Goal: Task Accomplishment & Management: Manage account settings

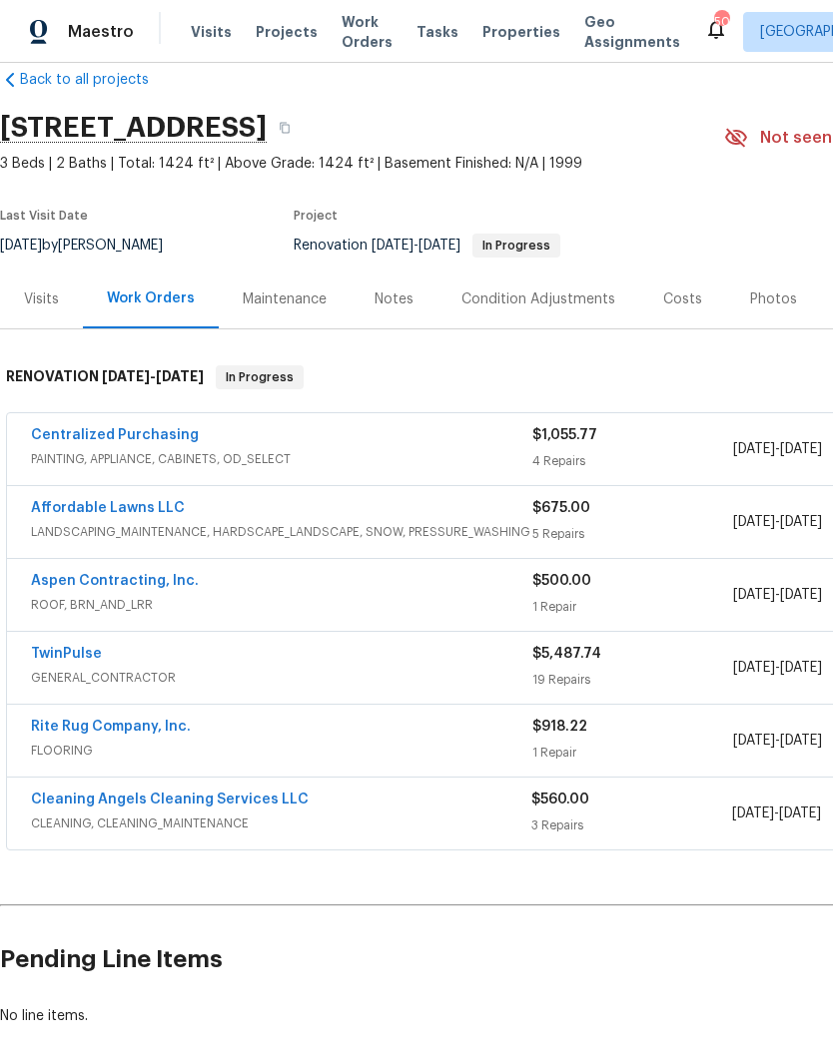
scroll to position [33, 0]
click at [50, 587] on link "Aspen Contracting, Inc." at bounding box center [115, 581] width 168 height 14
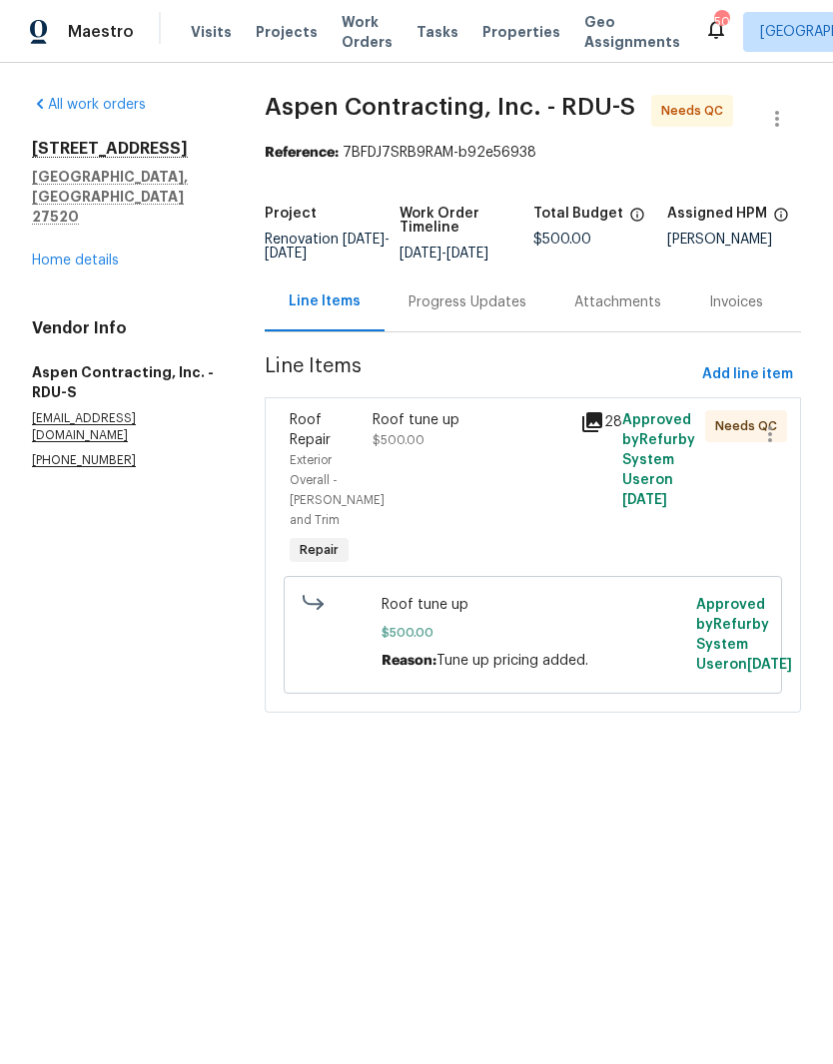
click at [397, 505] on div "Roof tune up $500.00" at bounding box center [470, 490] width 208 height 172
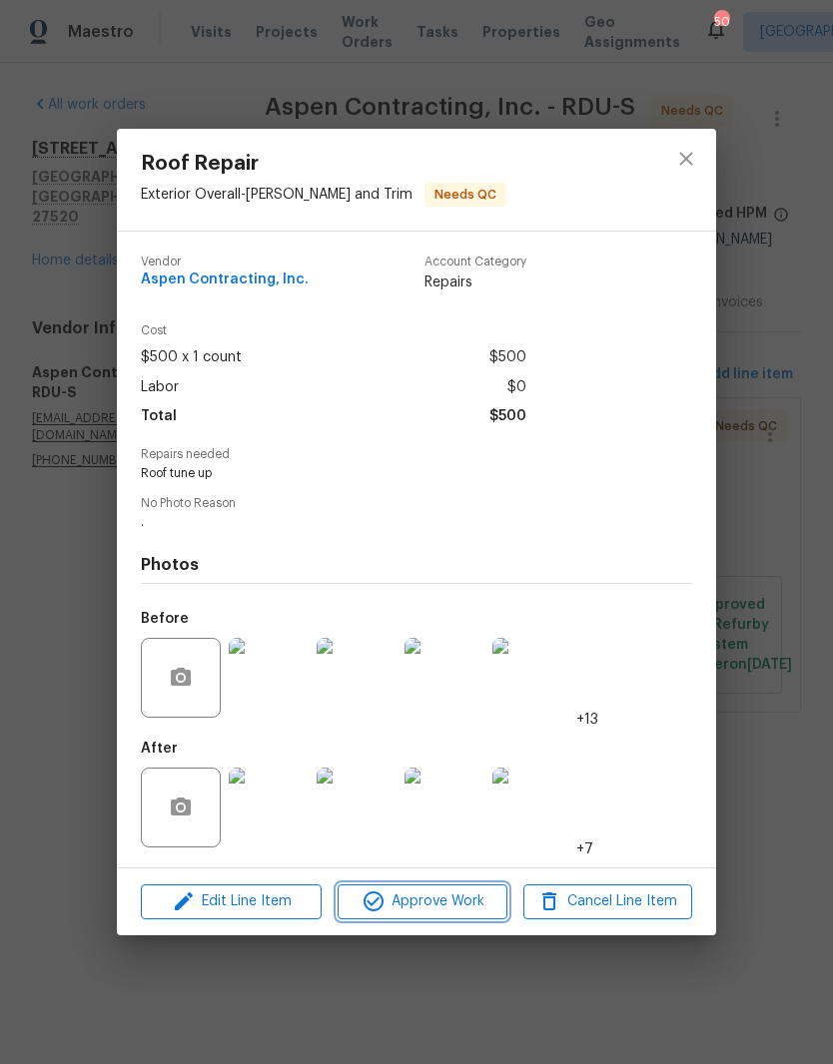
click at [417, 915] on span "Approve Work" at bounding box center [421, 902] width 157 height 25
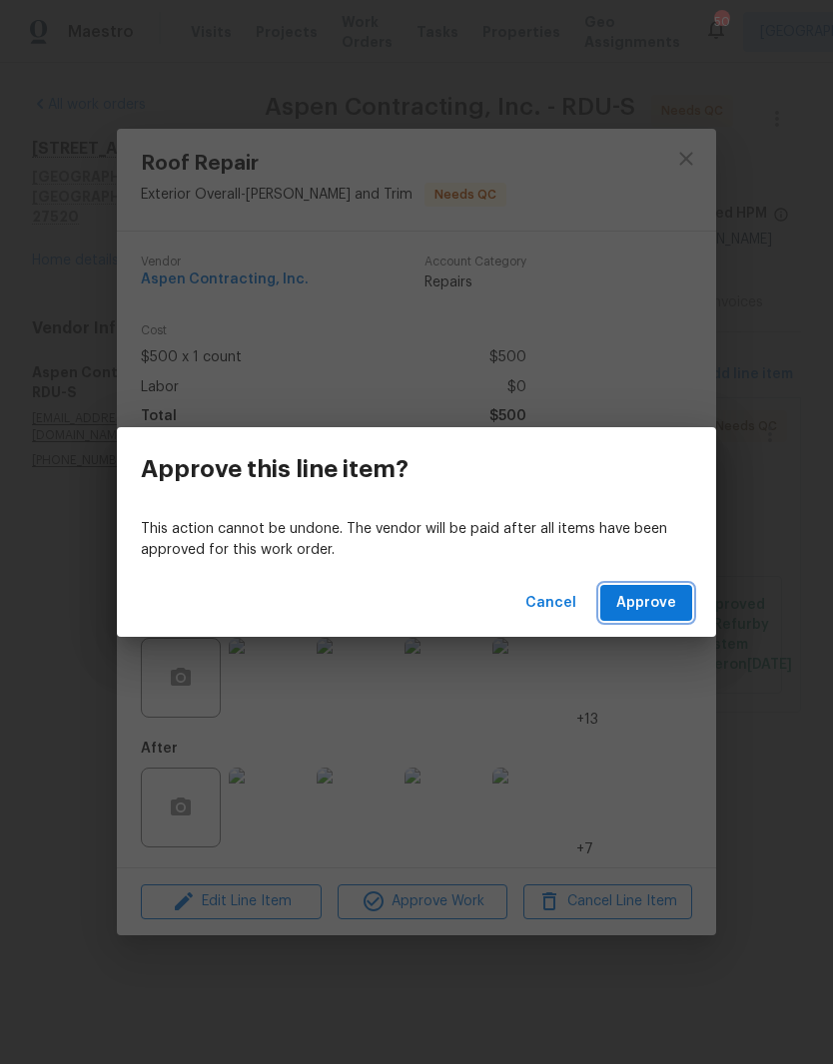
click at [646, 612] on span "Approve" at bounding box center [646, 603] width 60 height 25
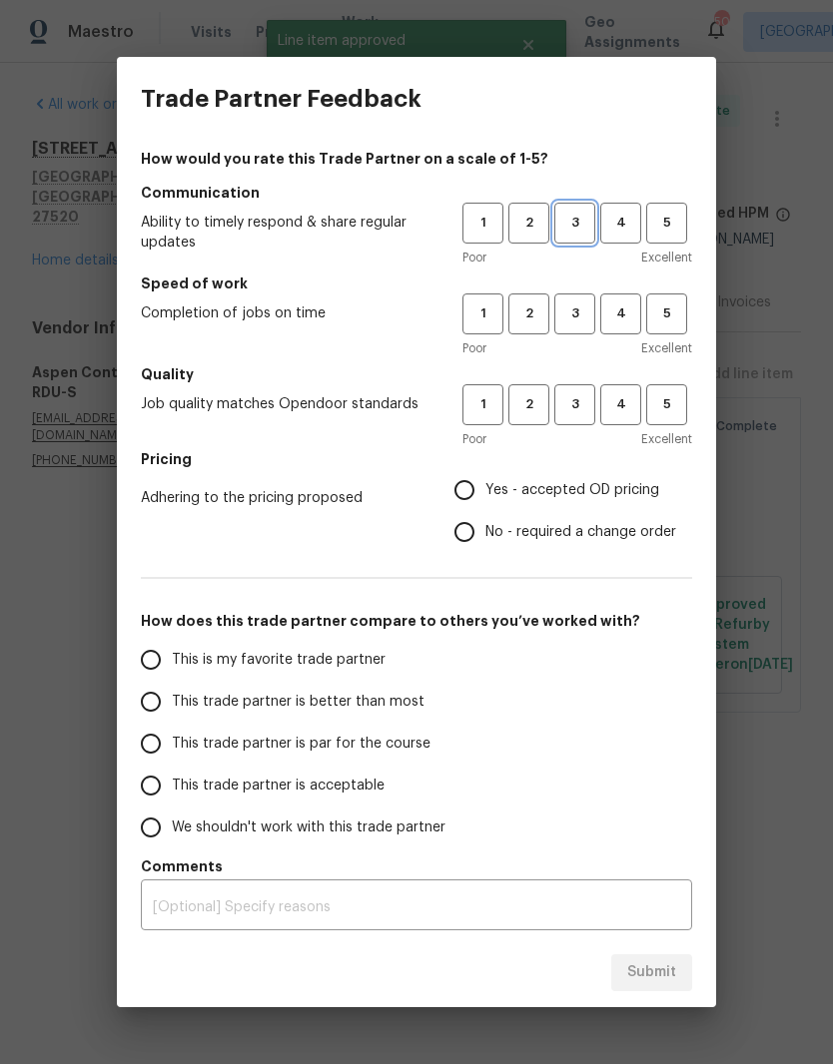
click at [576, 227] on span "3" at bounding box center [574, 223] width 37 height 23
click at [581, 301] on button "3" at bounding box center [574, 314] width 41 height 41
click at [590, 393] on button "3" at bounding box center [574, 404] width 41 height 41
click at [653, 486] on span "Yes - accepted OD pricing" at bounding box center [572, 490] width 174 height 21
click at [485, 486] on input "Yes - accepted OD pricing" at bounding box center [464, 490] width 42 height 42
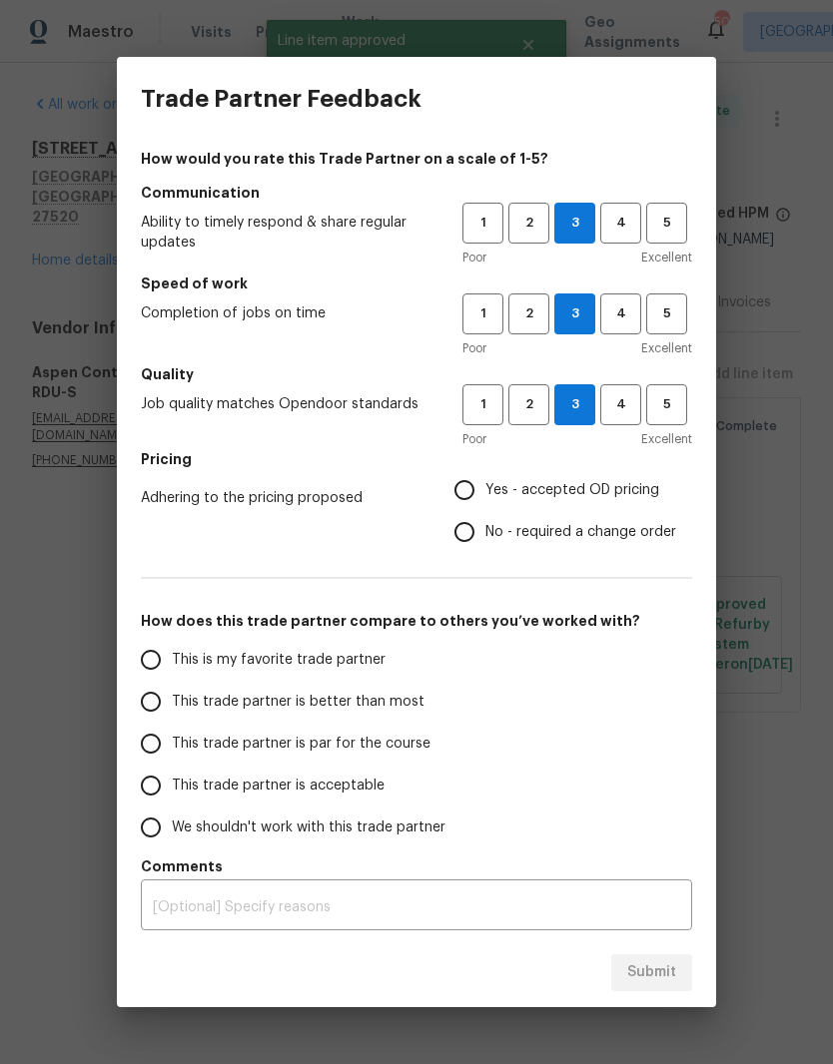
radio input "true"
click at [624, 494] on span "Yes - accepted OD pricing" at bounding box center [572, 490] width 174 height 21
click at [485, 494] on input "Yes - accepted OD pricing" at bounding box center [464, 490] width 42 height 42
click at [416, 712] on label "This trade partner is better than most" at bounding box center [287, 702] width 315 height 42
click at [172, 712] on input "This trade partner is better than most" at bounding box center [151, 702] width 42 height 42
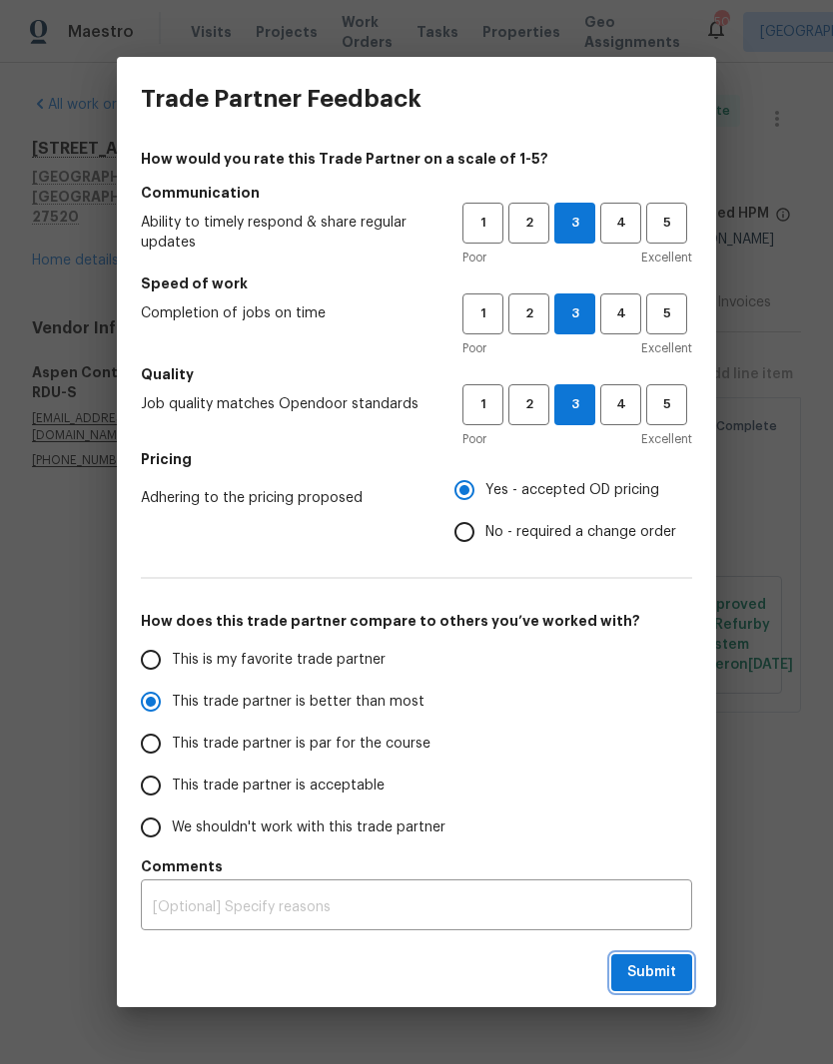
click at [661, 973] on span "Submit" at bounding box center [651, 972] width 49 height 25
radio input "true"
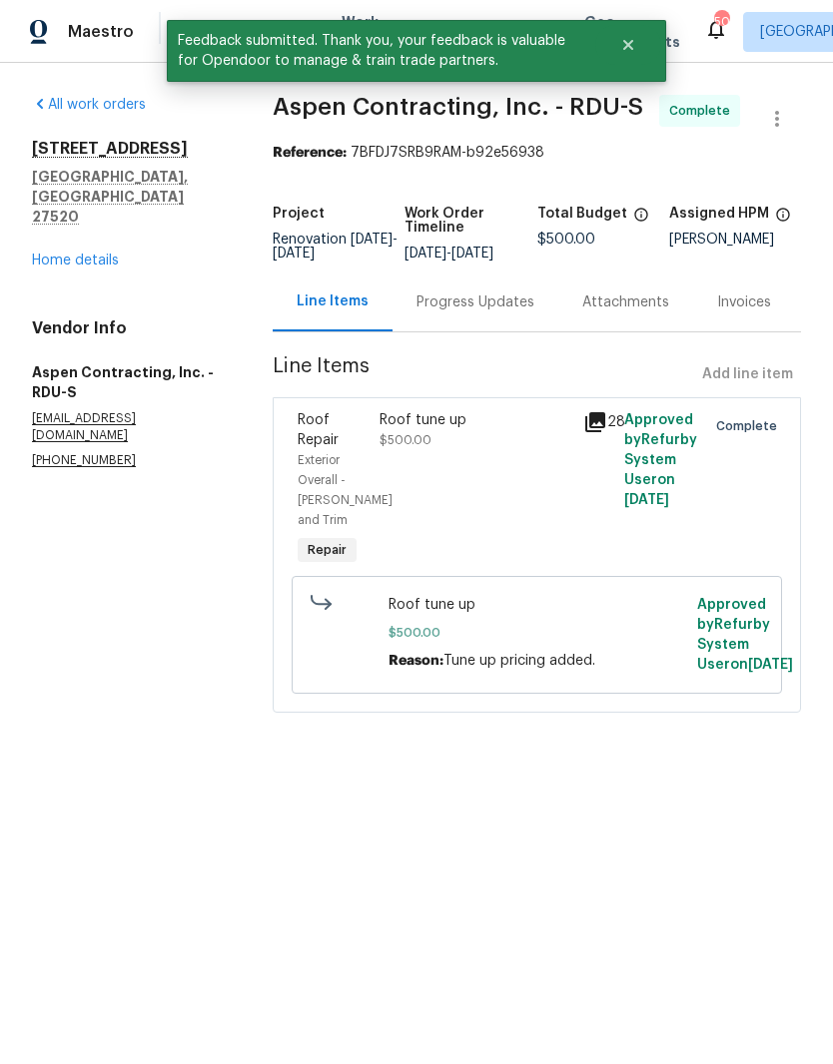
click at [37, 254] on link "Home details" at bounding box center [75, 261] width 87 height 14
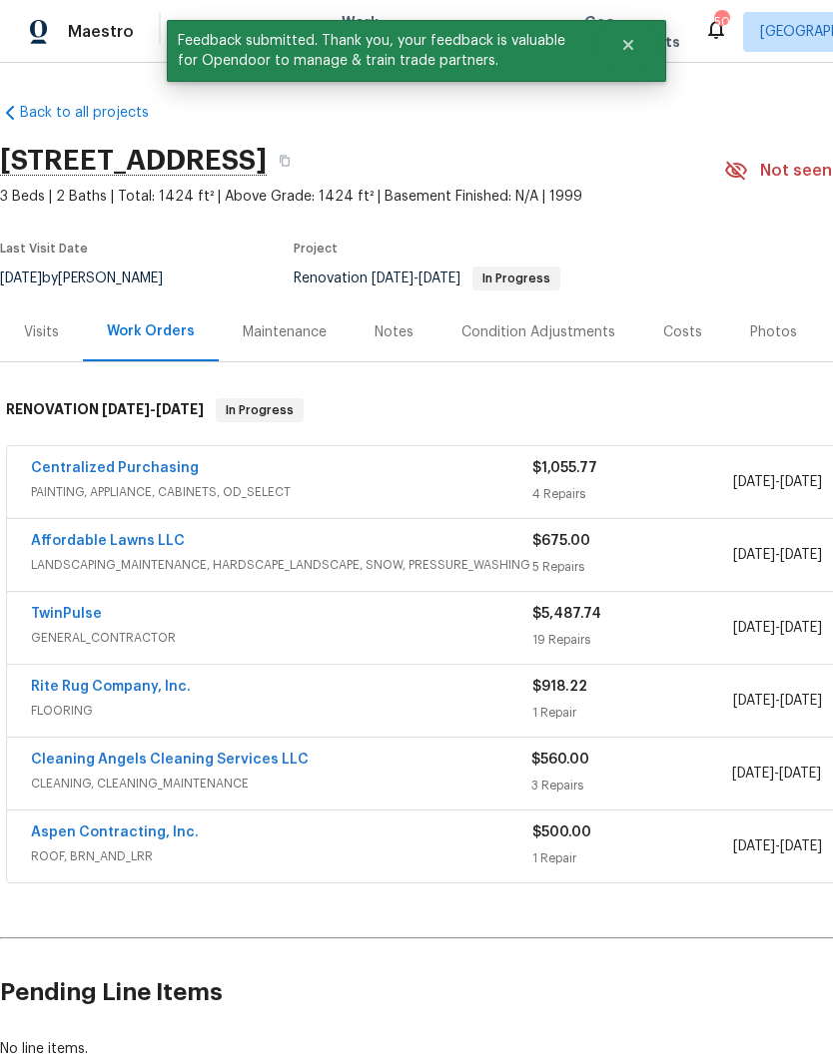
click at [39, 614] on link "TwinPulse" at bounding box center [66, 614] width 71 height 14
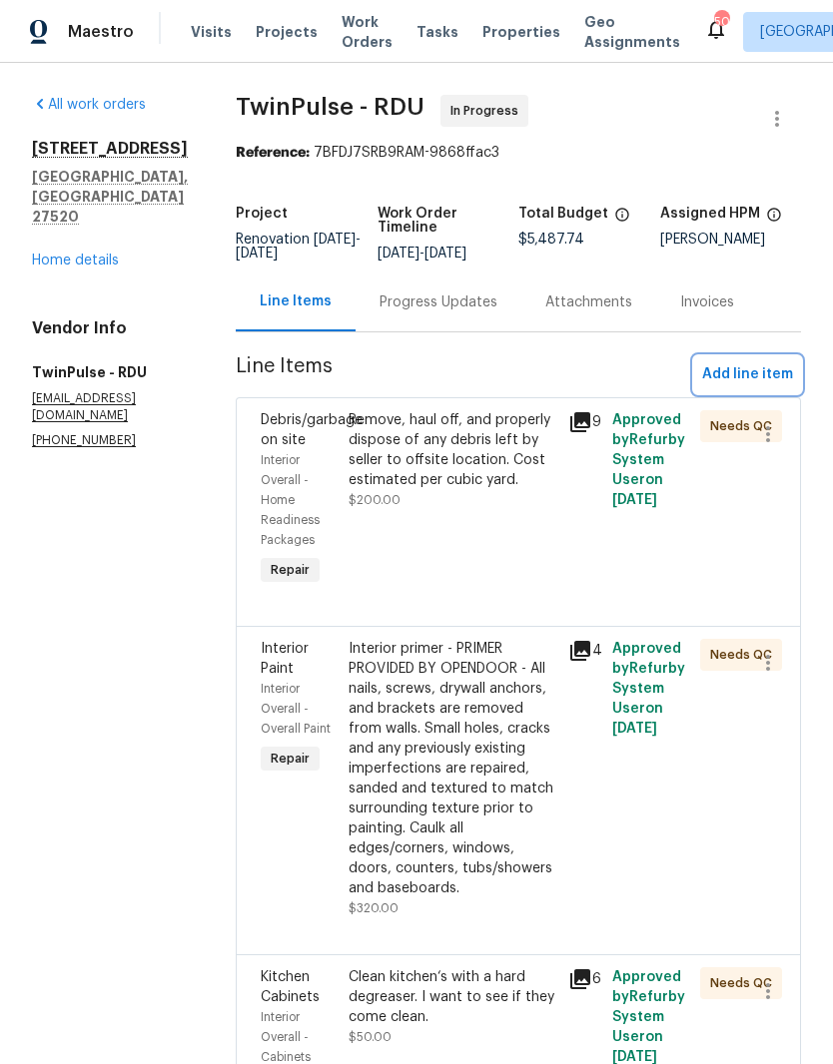
click at [709, 387] on span "Add line item" at bounding box center [747, 374] width 91 height 25
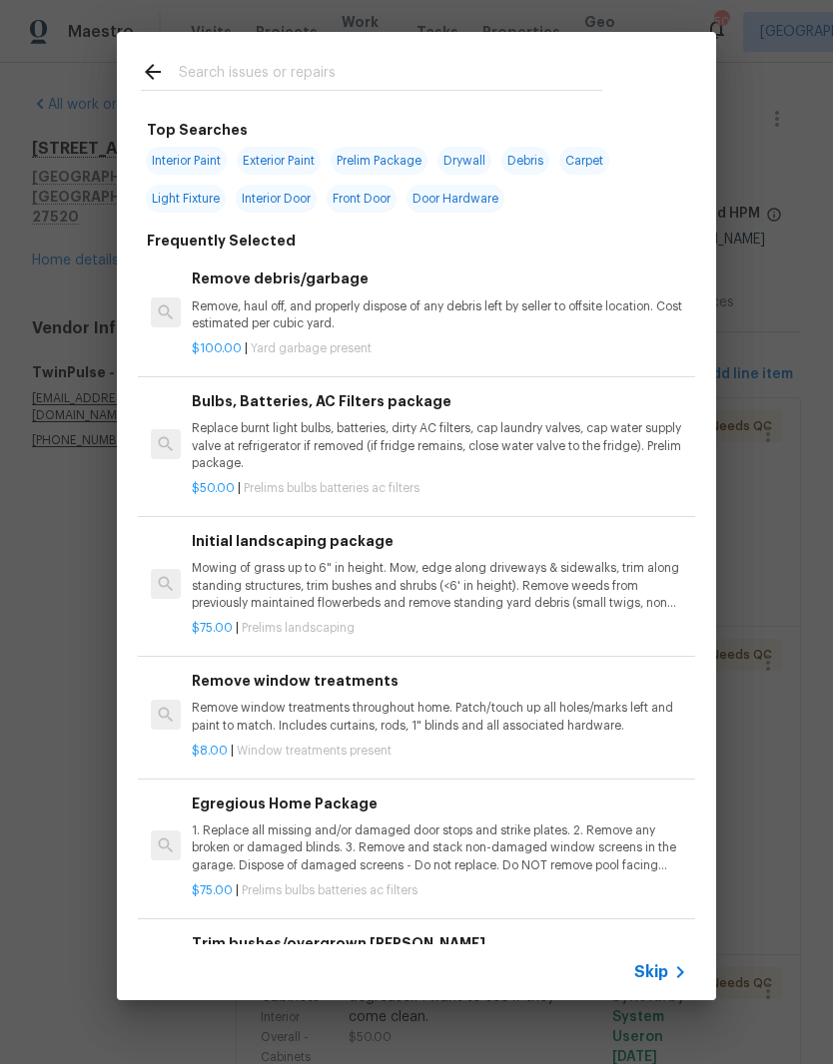
click at [227, 80] on input "text" at bounding box center [390, 75] width 423 height 30
type input "Door"
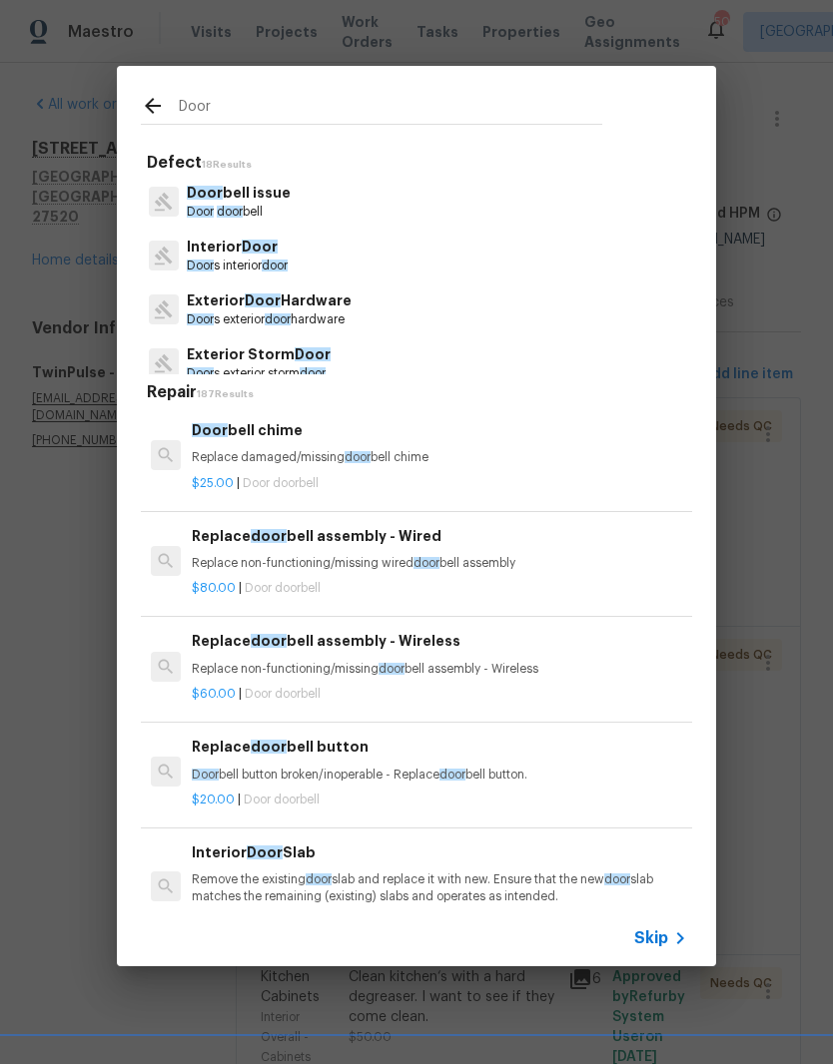
click at [253, 316] on p "Door s exterior door hardware" at bounding box center [269, 319] width 165 height 17
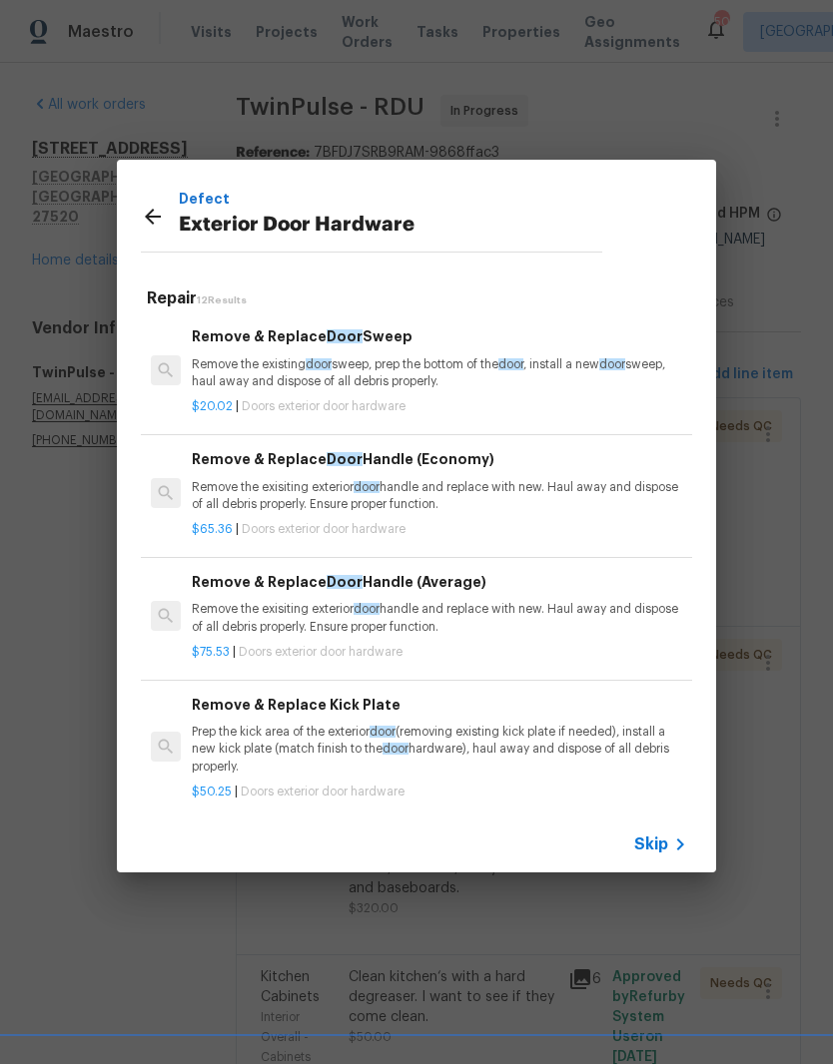
click at [249, 507] on p "Remove the exisiting exterior door handle and replace with new. Haul away and d…" at bounding box center [439, 496] width 495 height 34
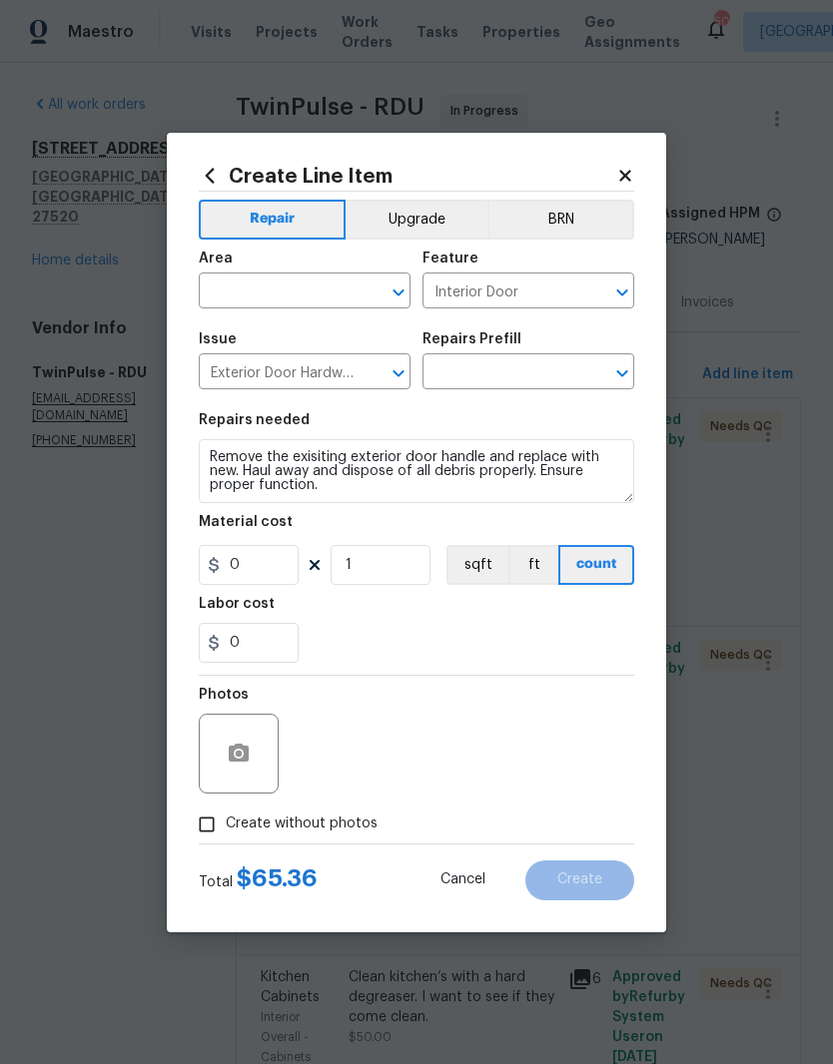
type input "Remove & Replace Door Handle (Economy) $65.36"
type input "65.36"
click at [360, 559] on input "1" at bounding box center [380, 565] width 100 height 40
type input "2"
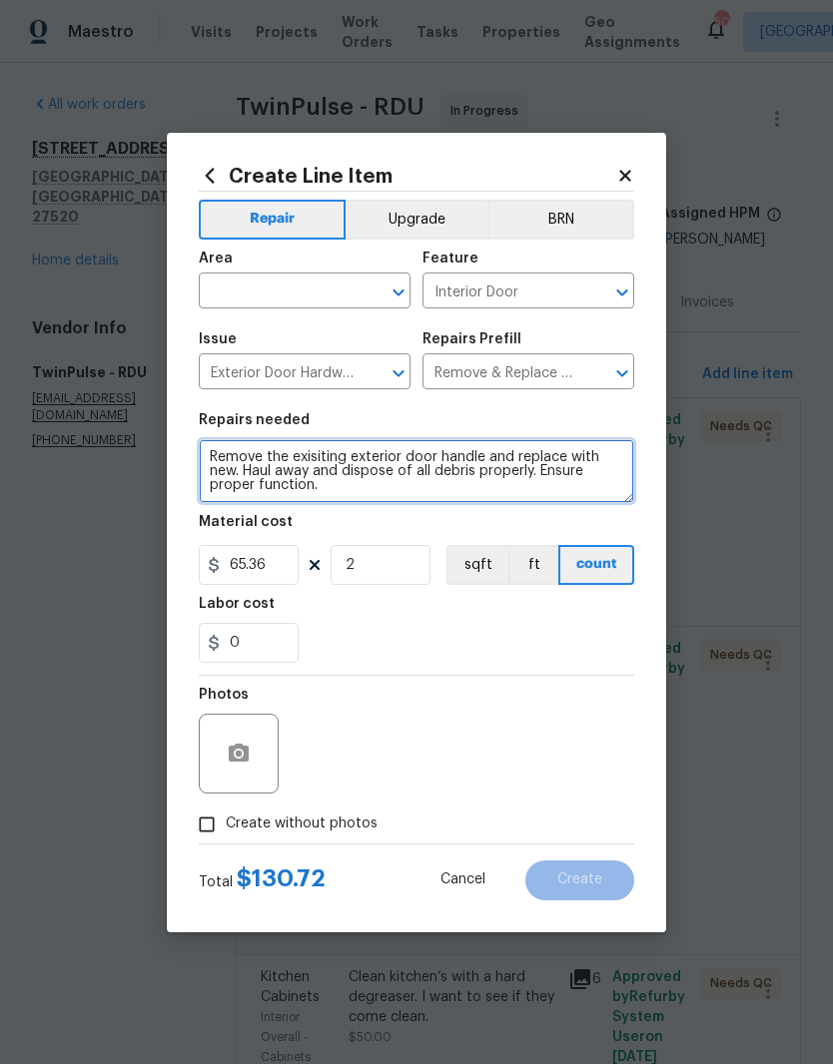
click at [351, 503] on textarea "Remove the exisiting exterior door handle and replace with new. Haul away and d…" at bounding box center [416, 471] width 435 height 64
type textarea "Remove the exisiting exterior door handle and replace with new. Haul away and d…"
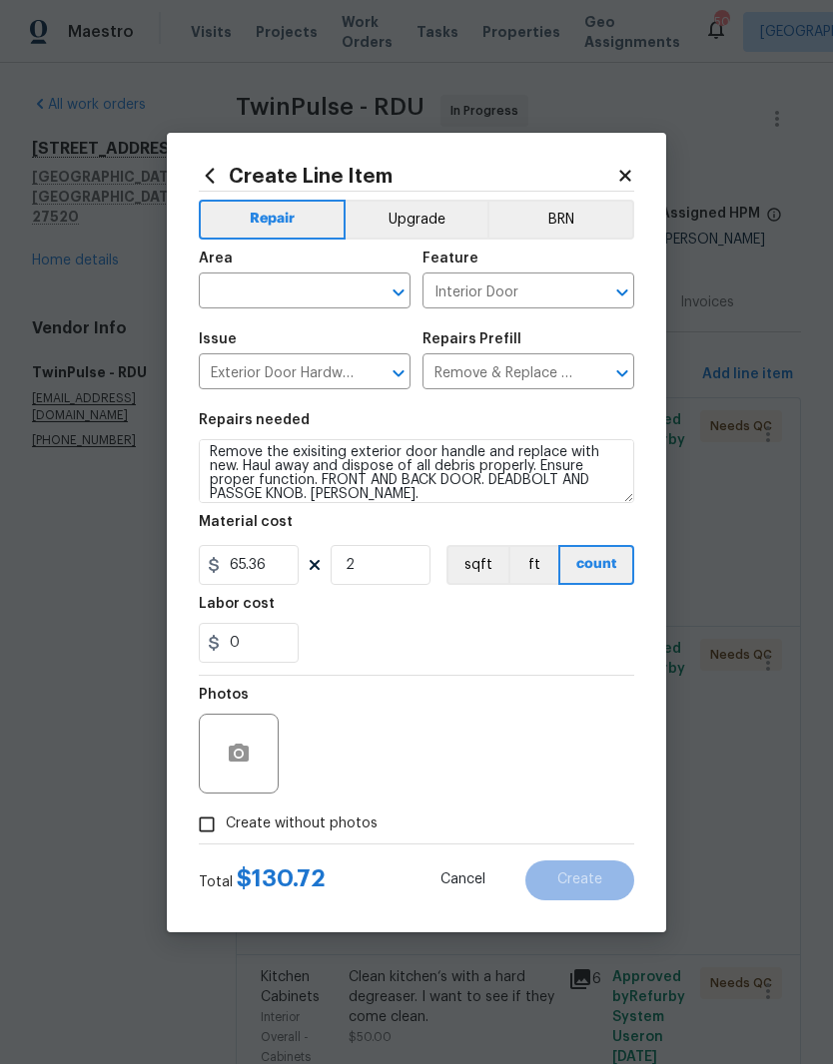
click at [219, 297] on input "text" at bounding box center [277, 293] width 156 height 31
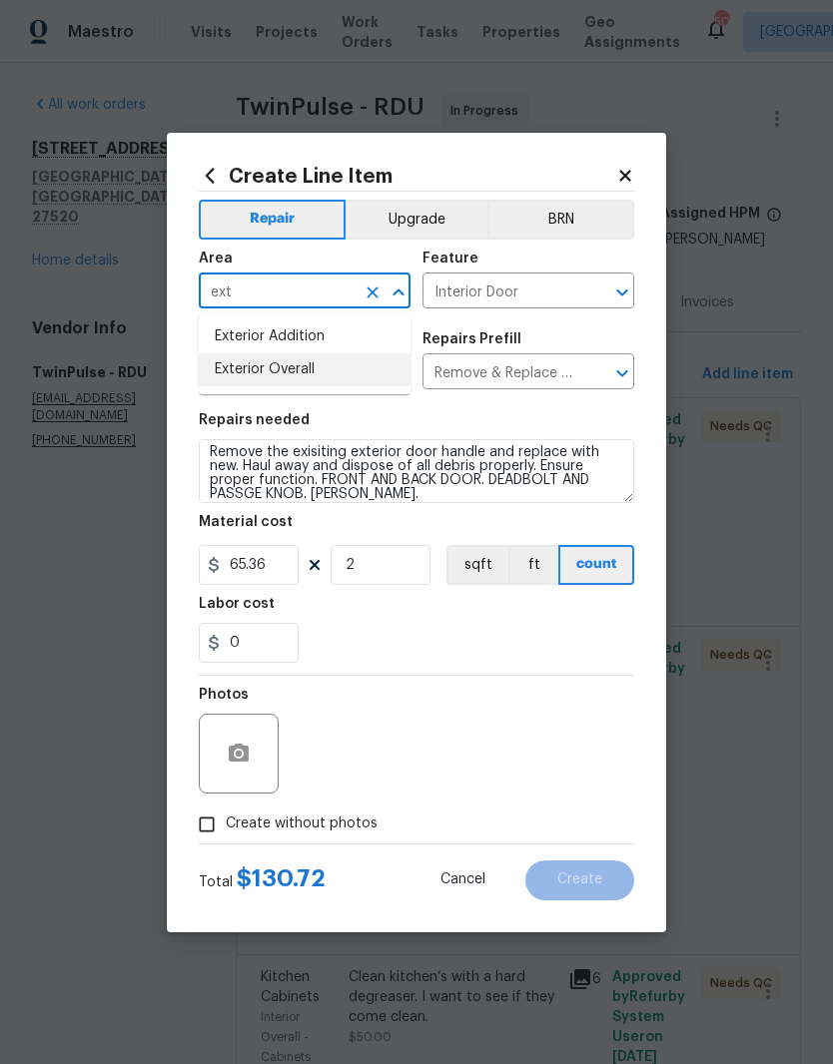
click at [251, 379] on li "Exterior Overall" at bounding box center [305, 369] width 212 height 33
type input "Exterior Overall"
click at [351, 636] on div "0" at bounding box center [416, 643] width 435 height 40
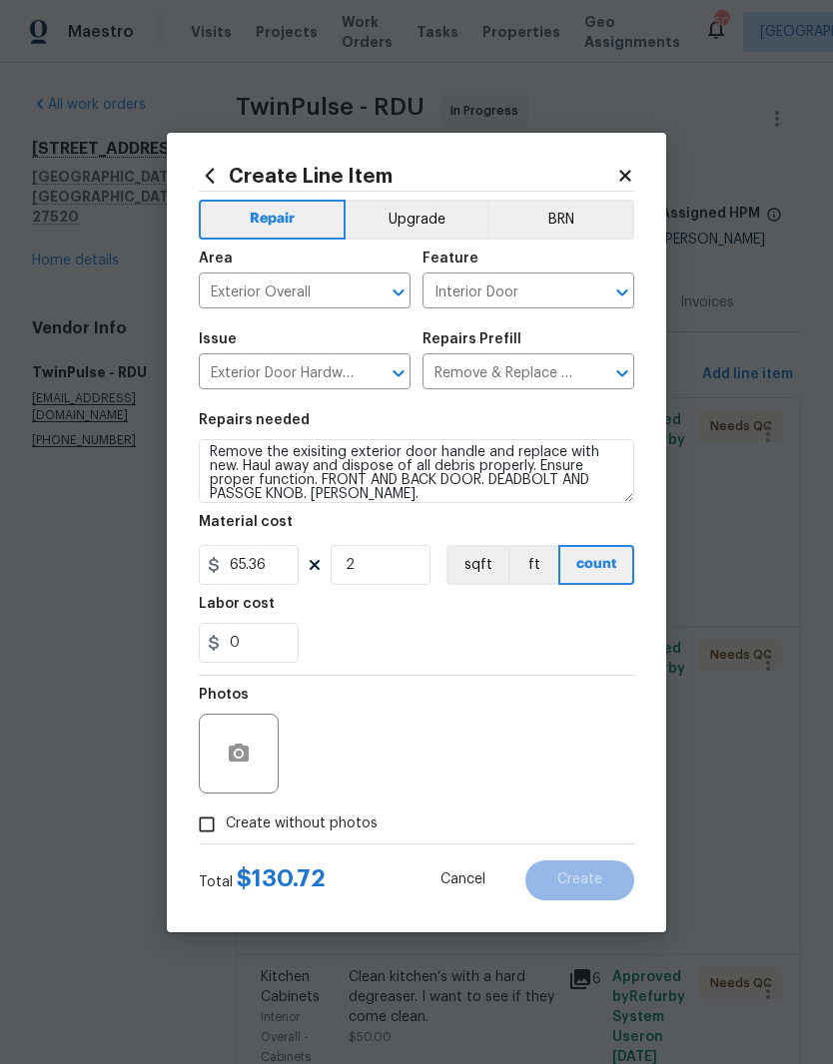
click at [200, 844] on input "Create without photos" at bounding box center [207, 825] width 38 height 38
checkbox input "true"
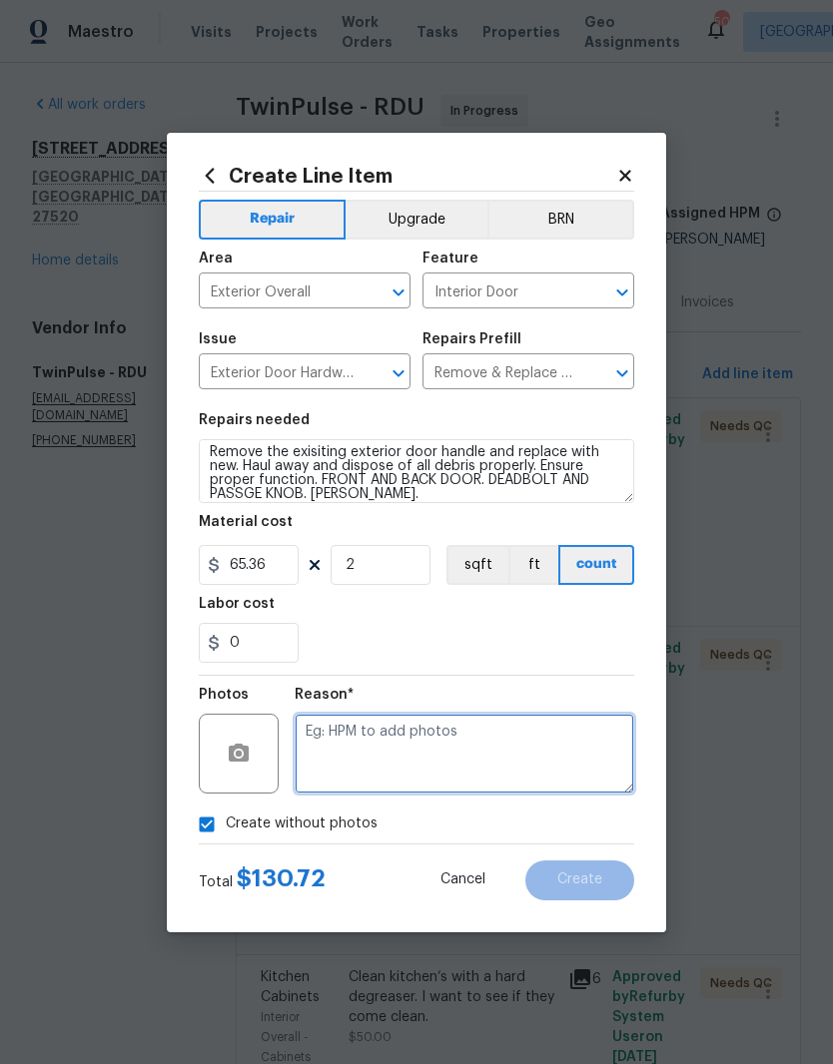
click at [324, 741] on textarea at bounding box center [464, 754] width 339 height 80
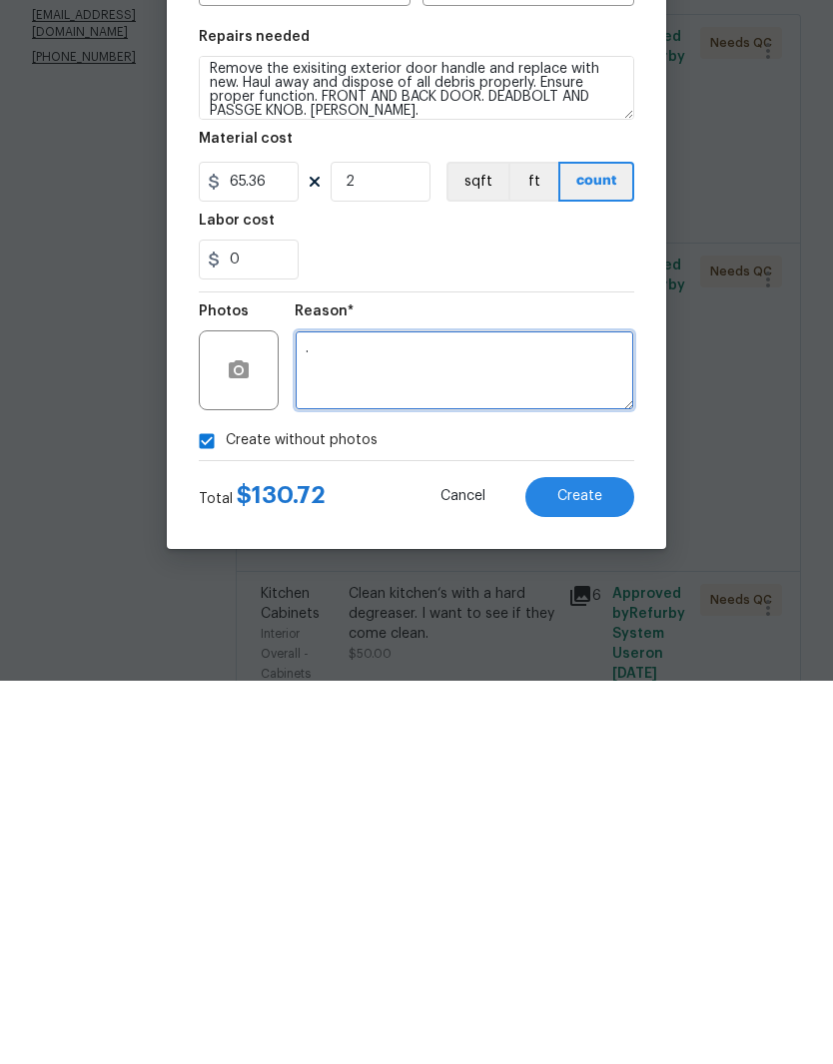
type textarea "."
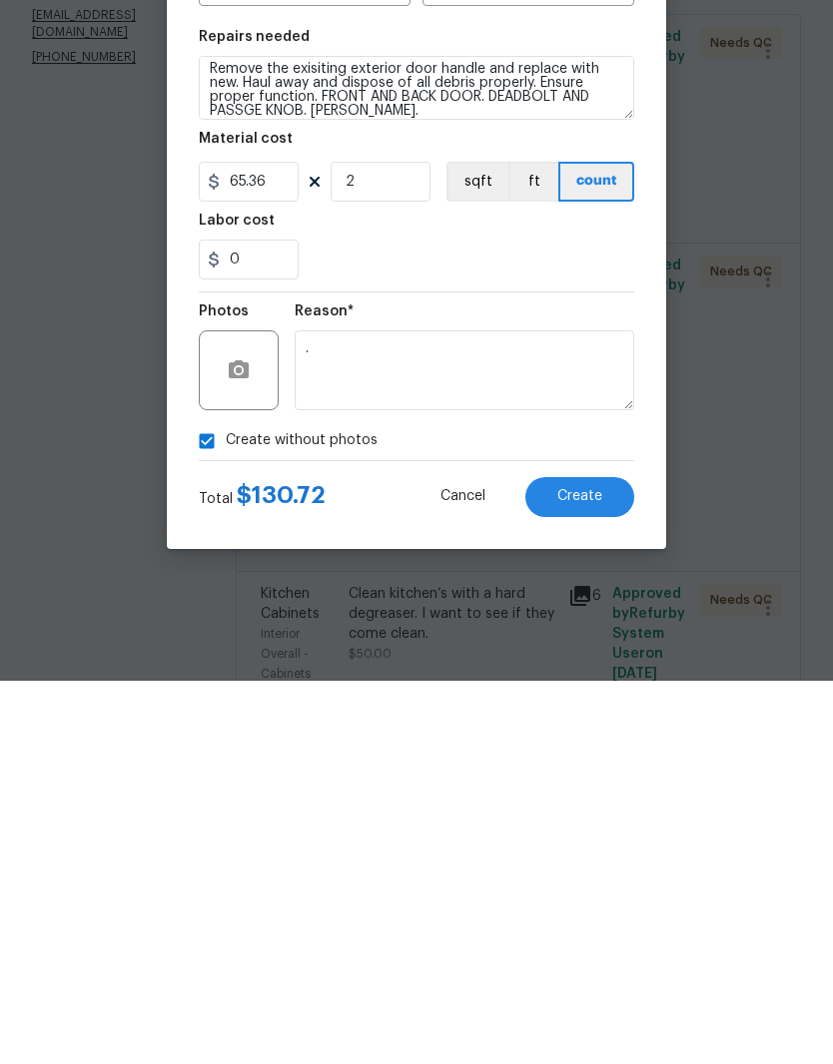
click at [565, 873] on span "Create" at bounding box center [579, 880] width 45 height 15
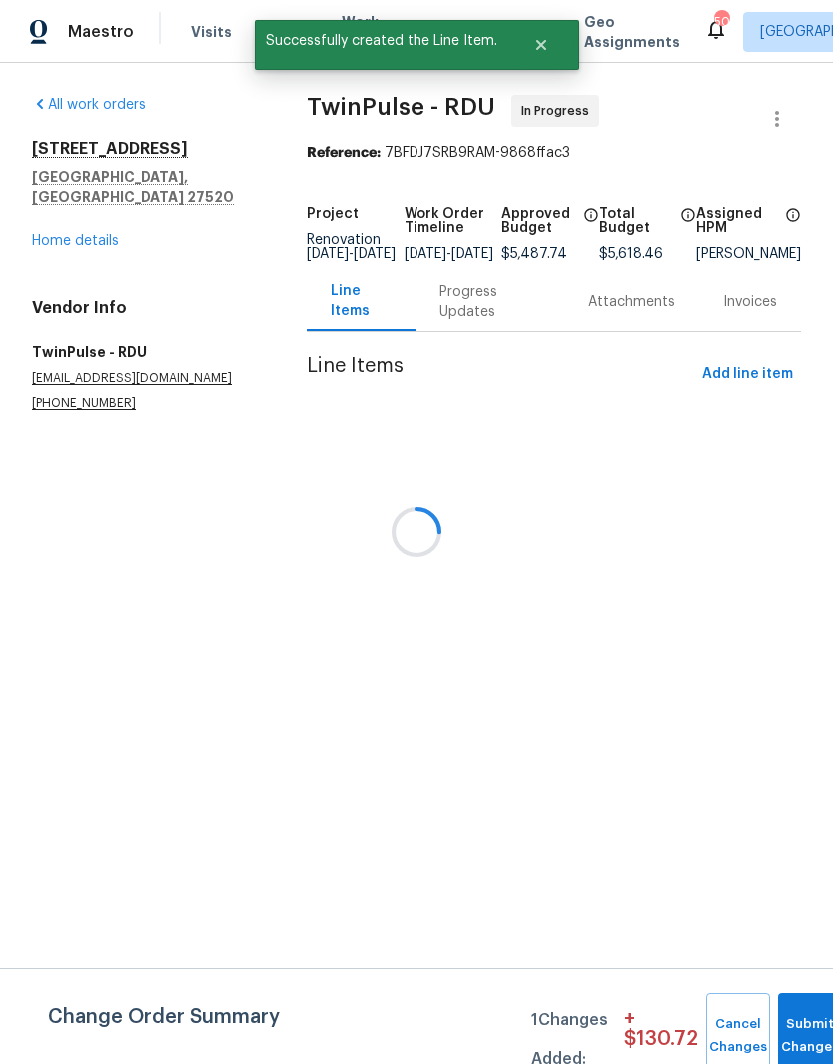
scroll to position [0, 0]
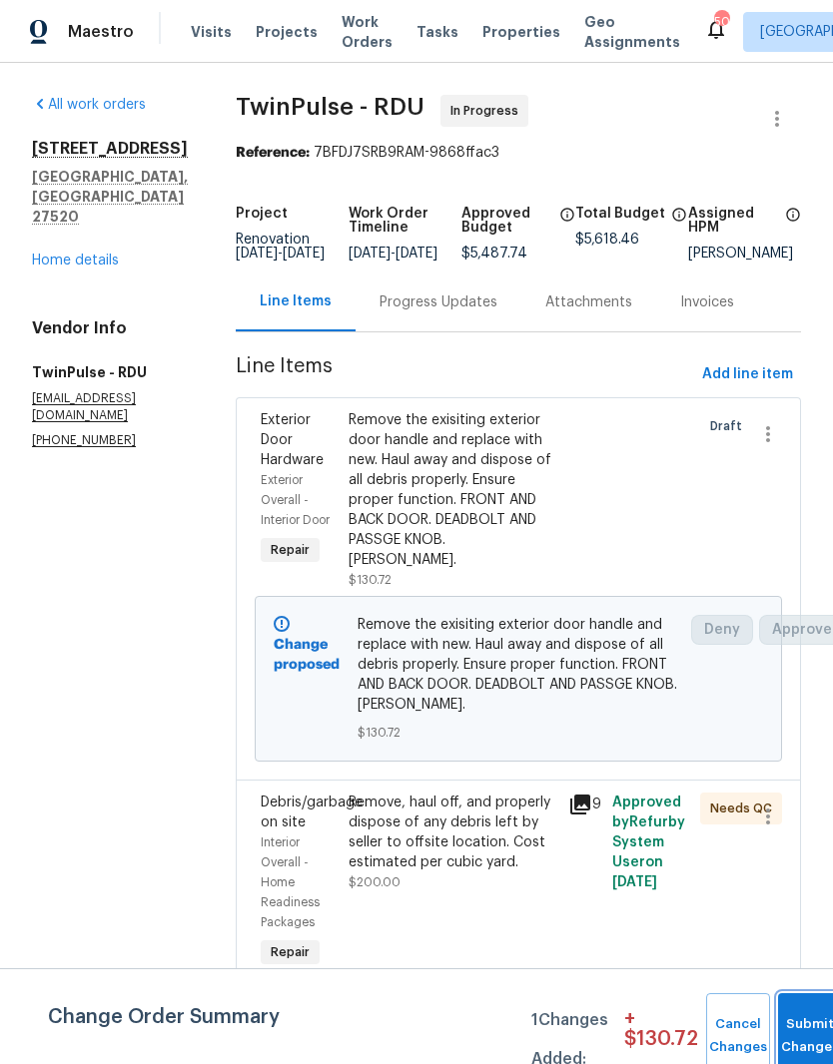
click at [808, 1019] on button "Submit Changes" at bounding box center [810, 1036] width 64 height 86
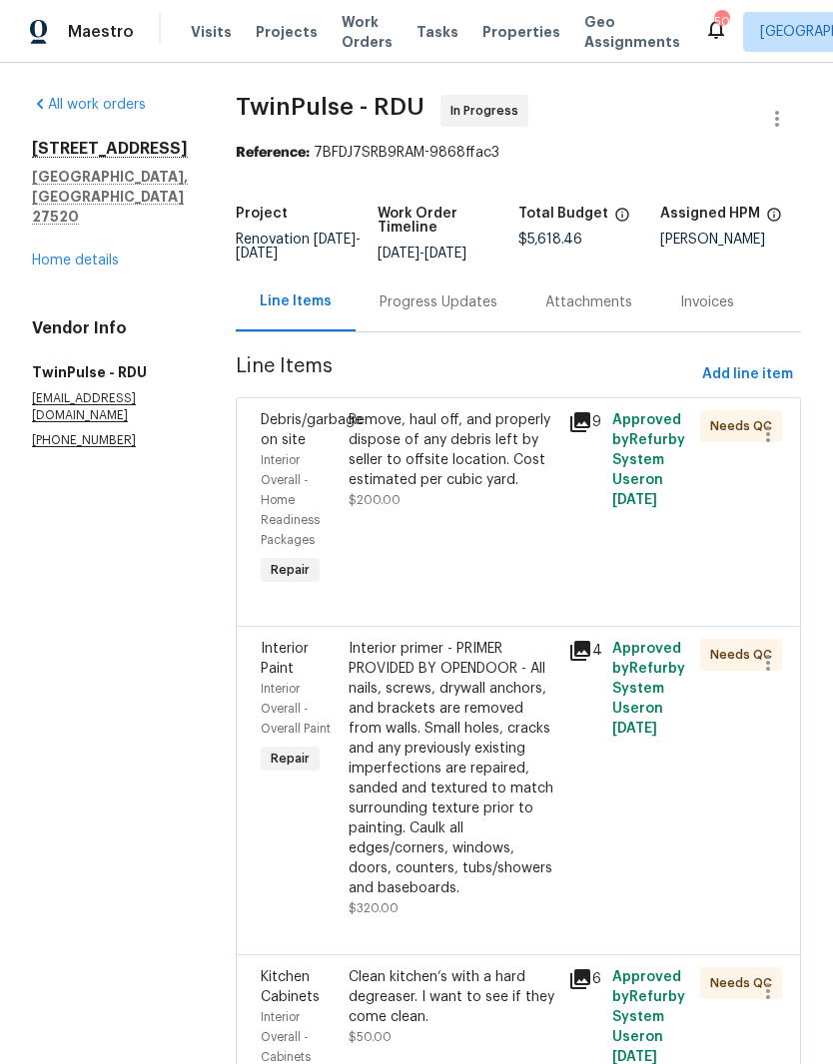
click at [762, 128] on button "button" at bounding box center [777, 119] width 48 height 48
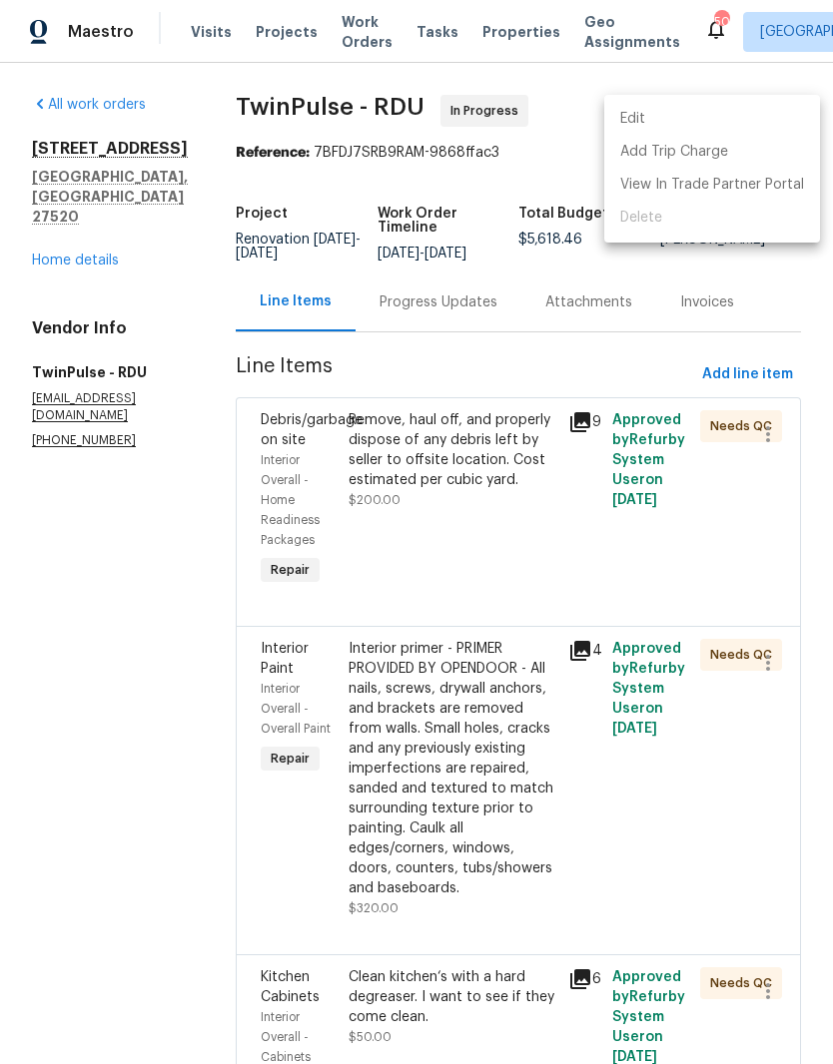
click at [627, 119] on li "Edit" at bounding box center [712, 119] width 216 height 33
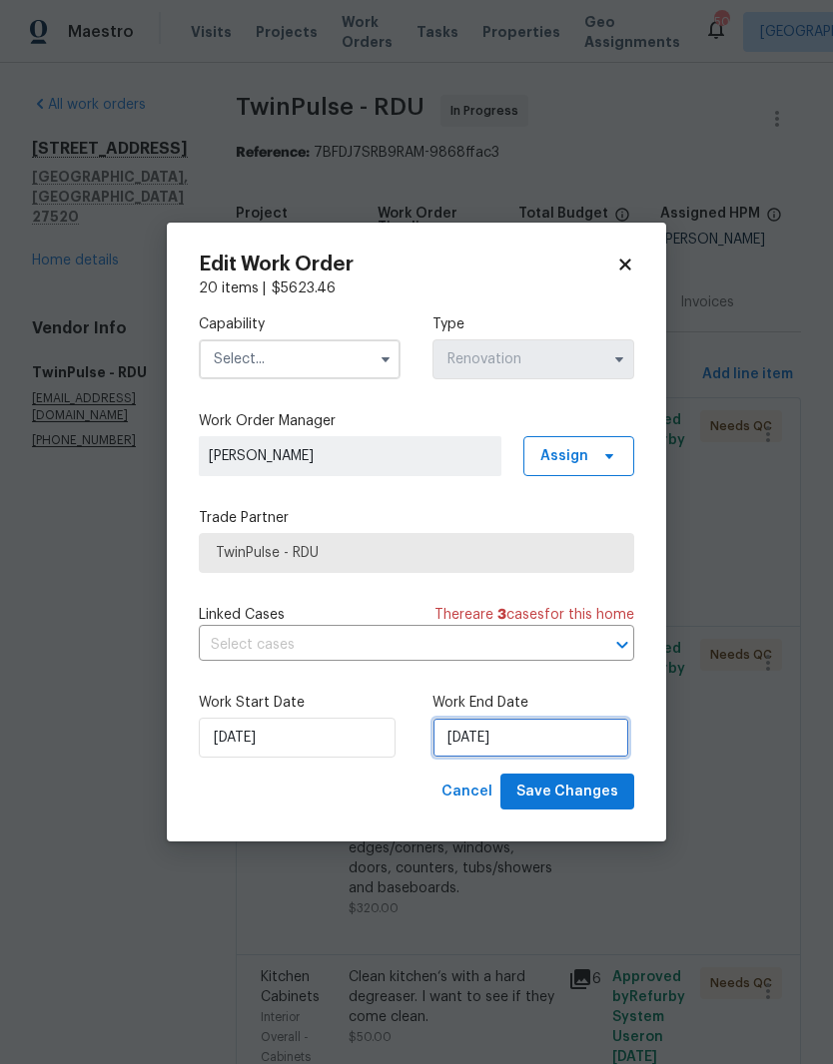
click at [560, 748] on input "[DATE]" at bounding box center [530, 738] width 197 height 40
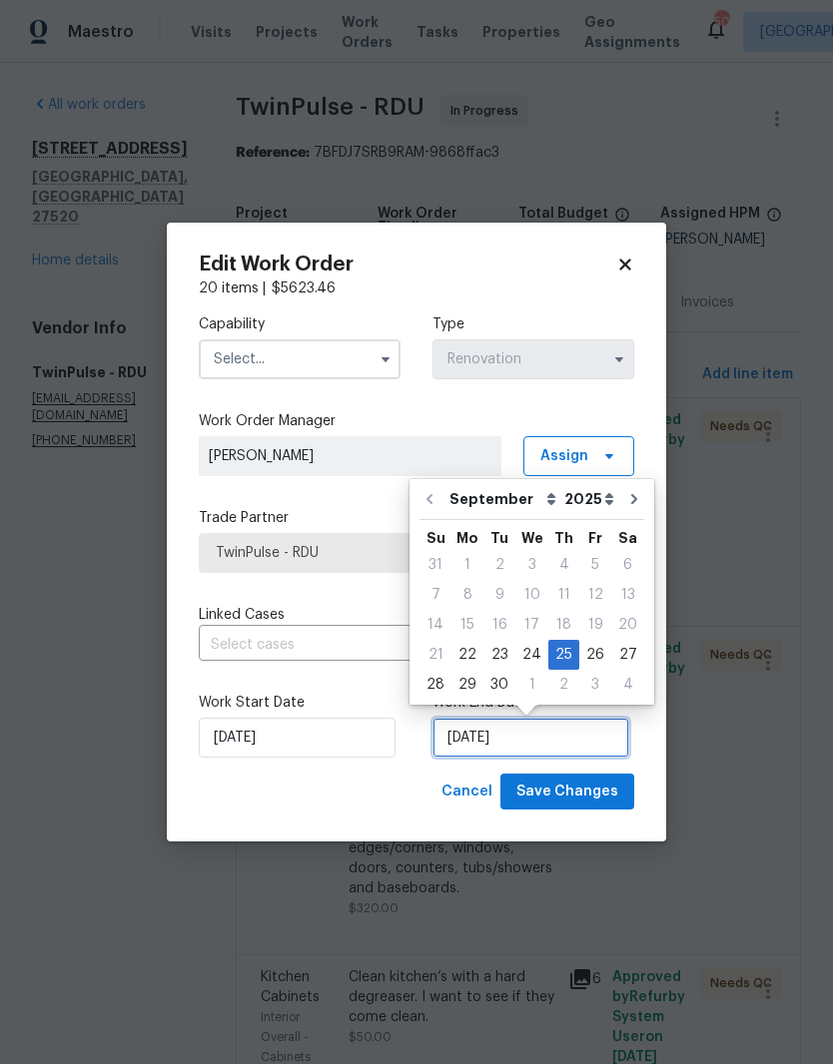
scroll to position [15, 0]
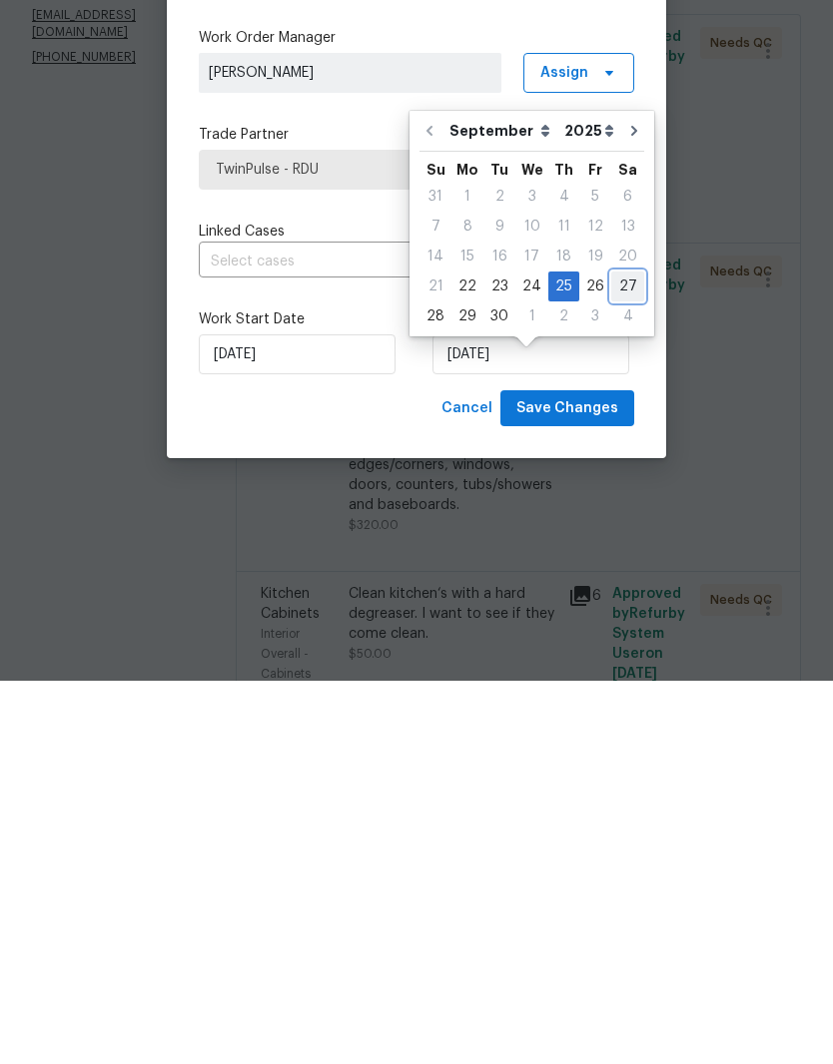
click at [618, 656] on div "27" at bounding box center [627, 670] width 33 height 28
type input "[DATE]"
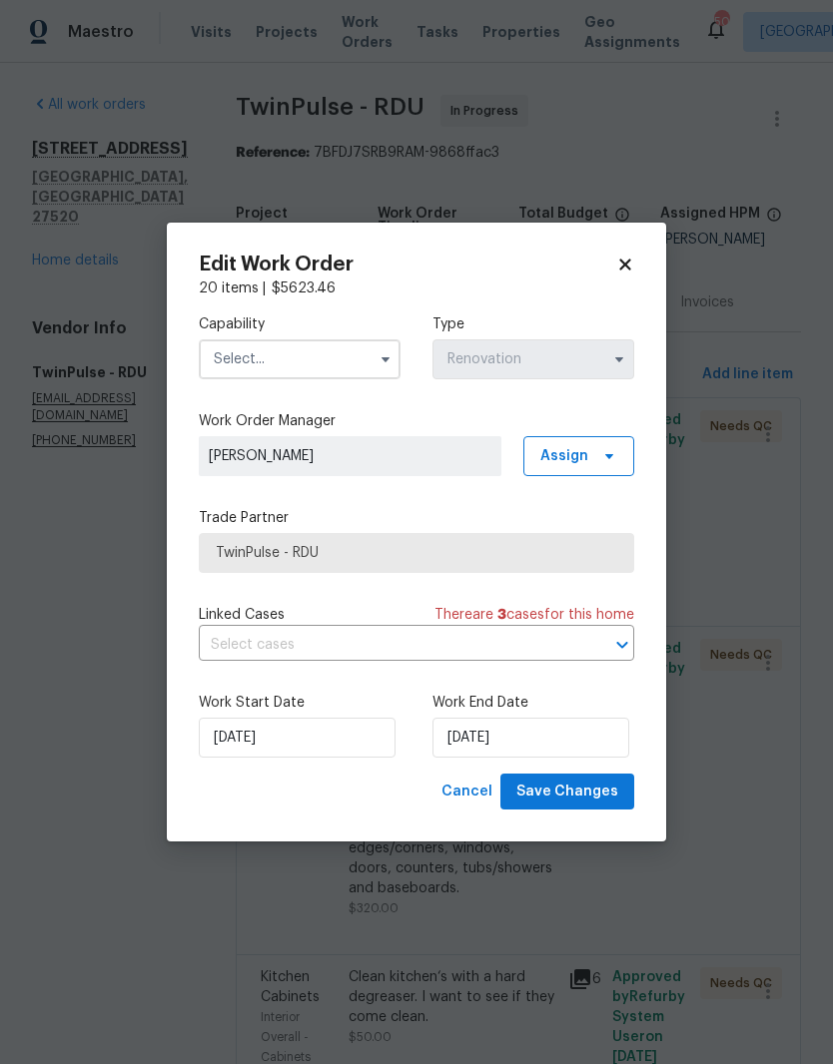
click at [315, 339] on input "text" at bounding box center [300, 359] width 202 height 40
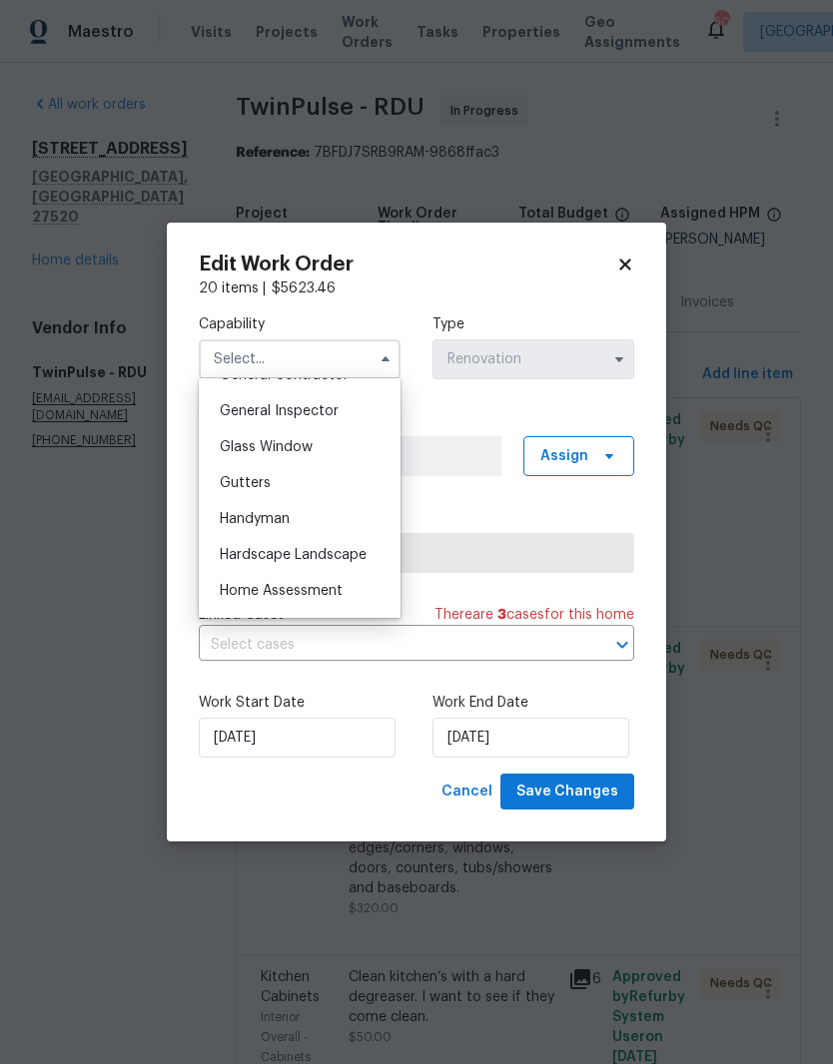
scroll to position [927, 0]
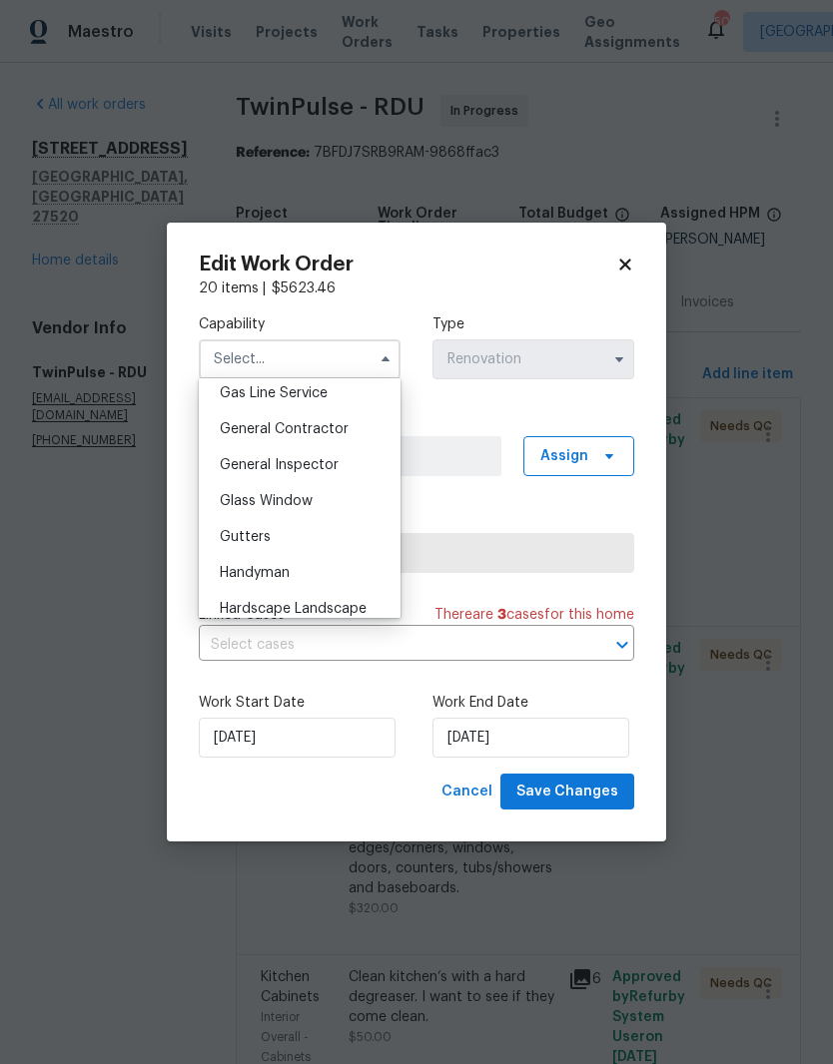
click at [362, 433] on div "General Contractor" at bounding box center [300, 429] width 192 height 36
type input "General Contractor"
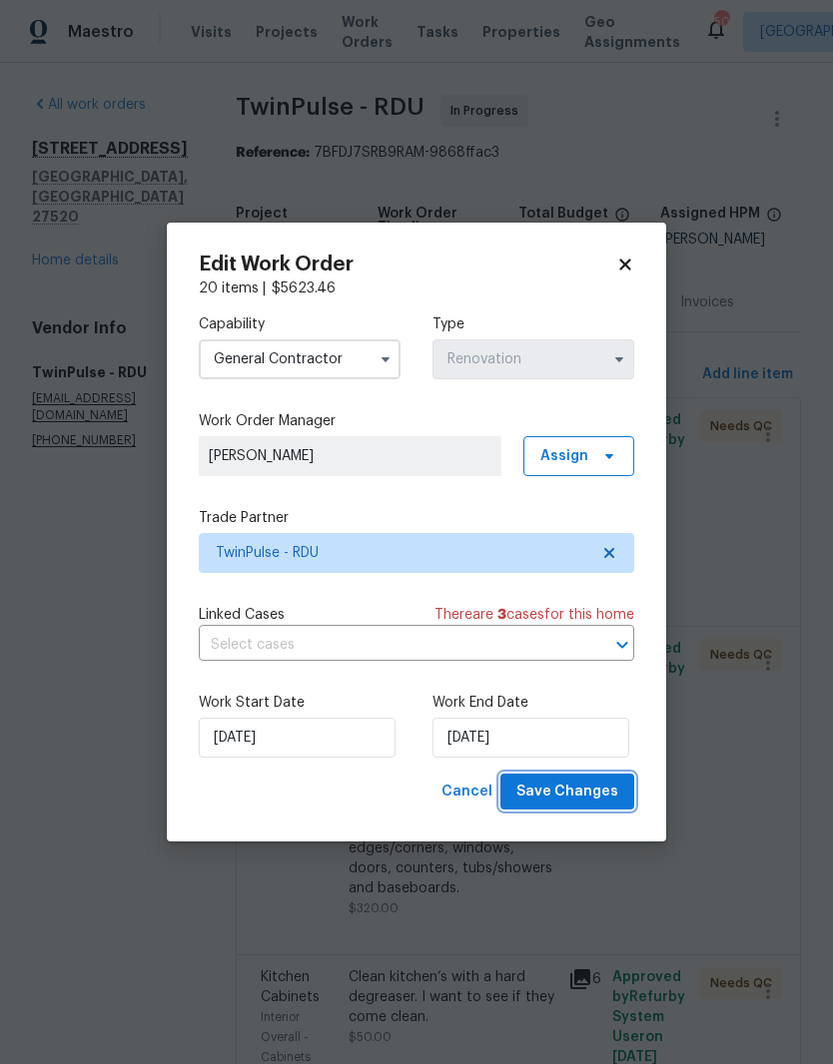
click at [616, 810] on button "Save Changes" at bounding box center [567, 792] width 134 height 37
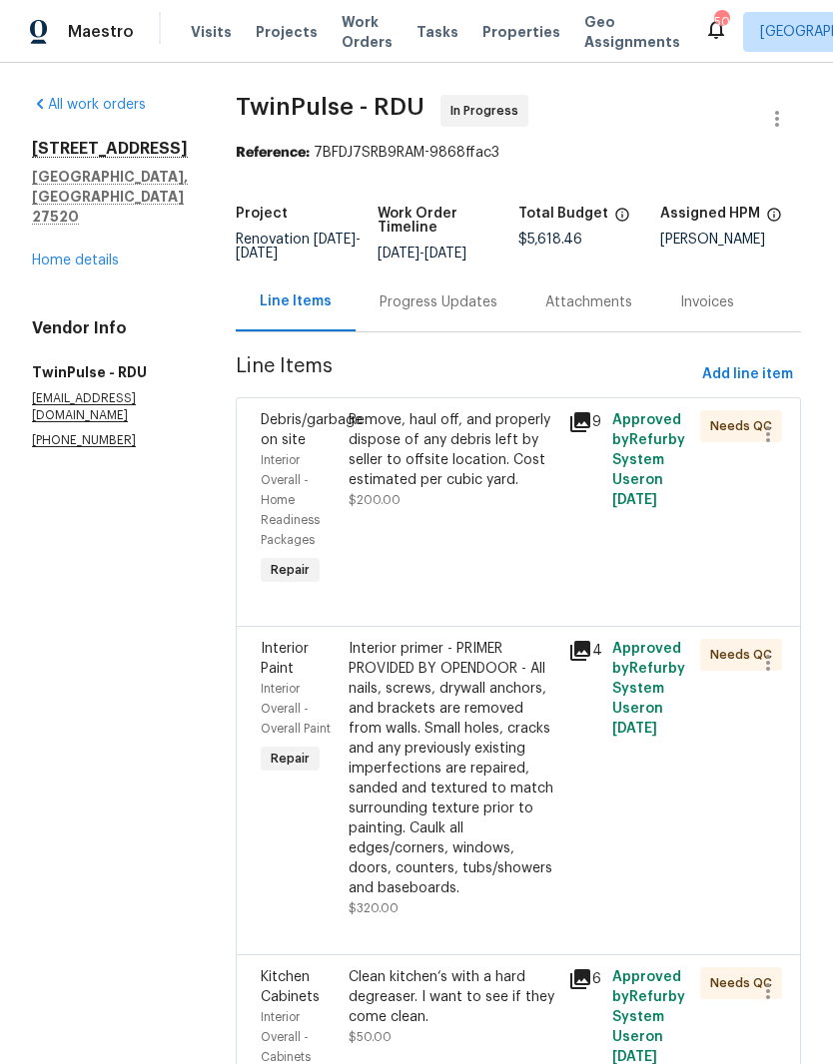
click at [71, 254] on link "Home details" at bounding box center [75, 261] width 87 height 14
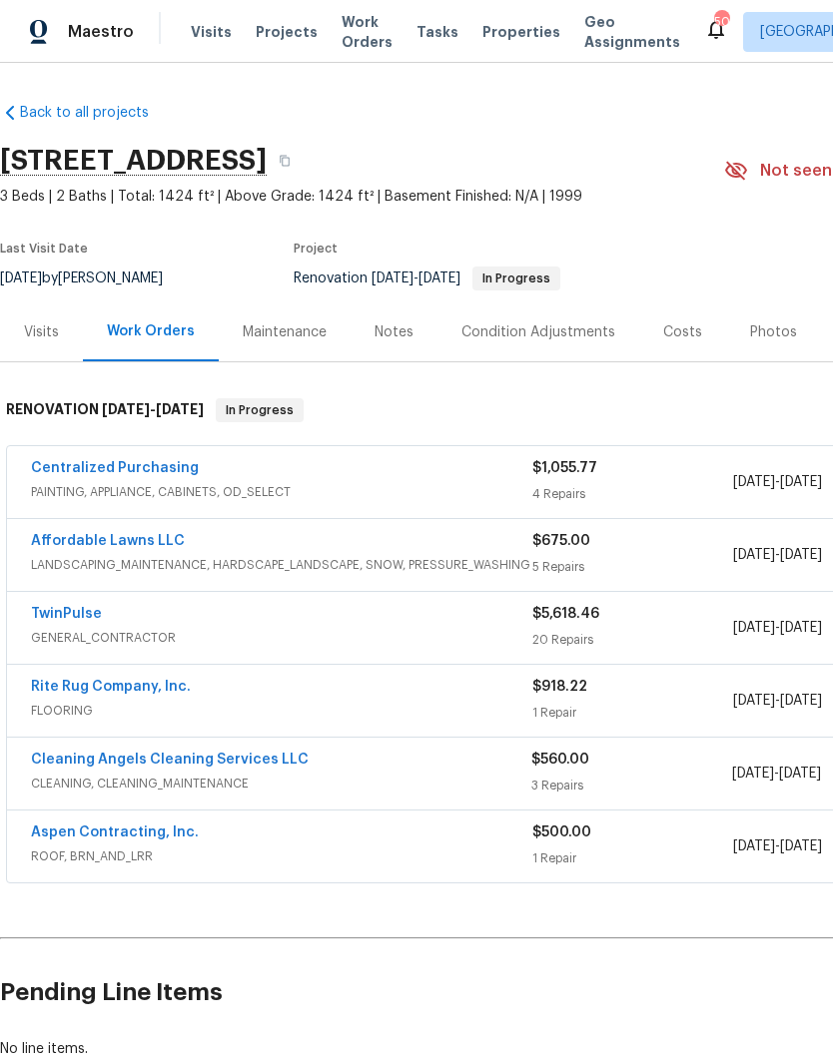
click at [663, 303] on div "Costs" at bounding box center [682, 332] width 87 height 59
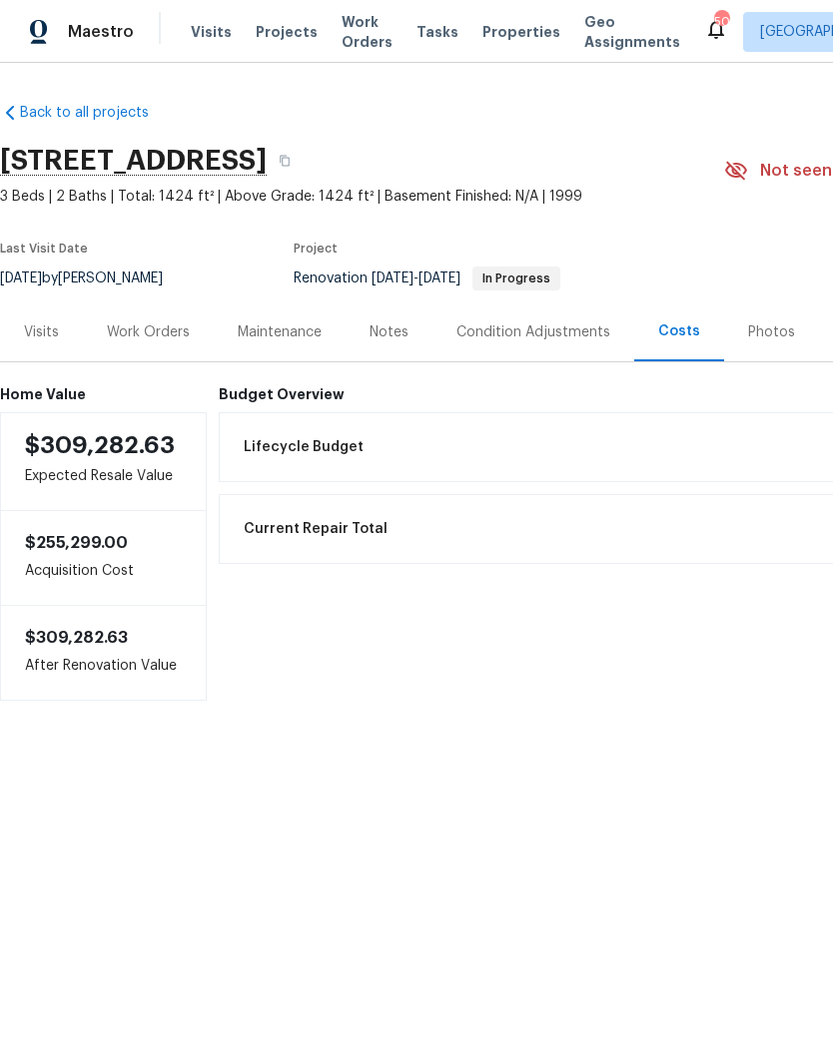
click at [133, 326] on div "Work Orders" at bounding box center [148, 332] width 83 height 20
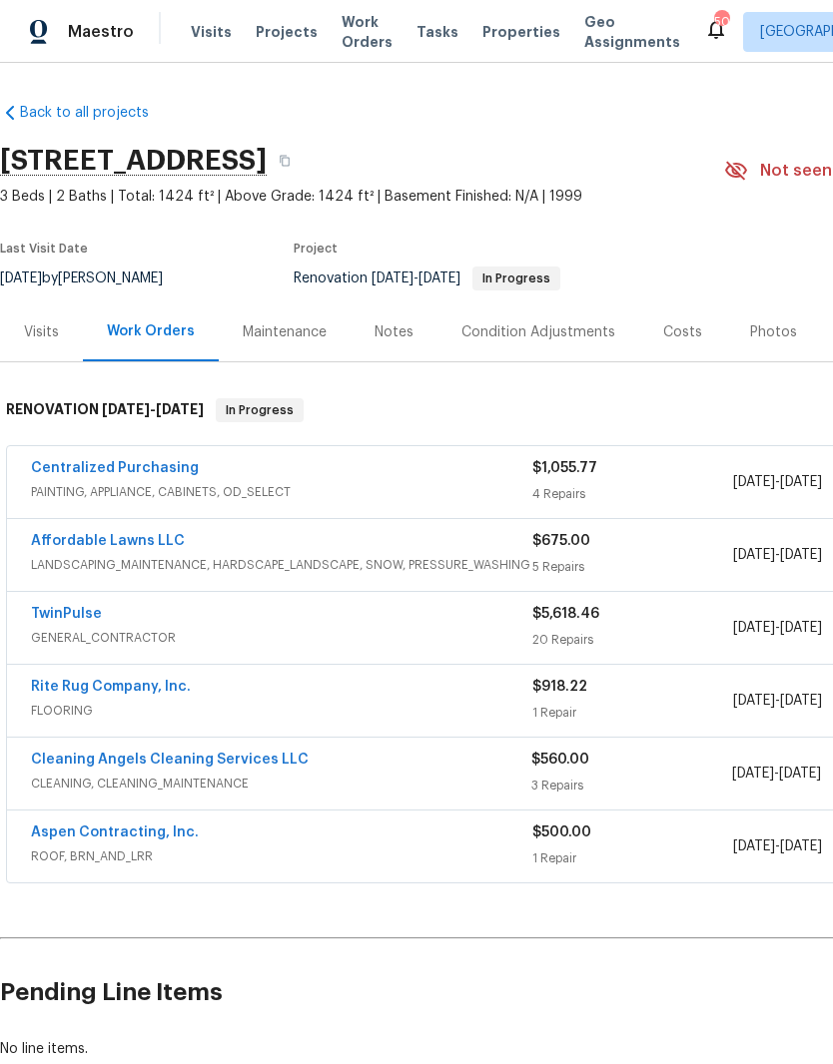
click at [123, 760] on link "Cleaning Angels Cleaning Services LLC" at bounding box center [170, 760] width 278 height 14
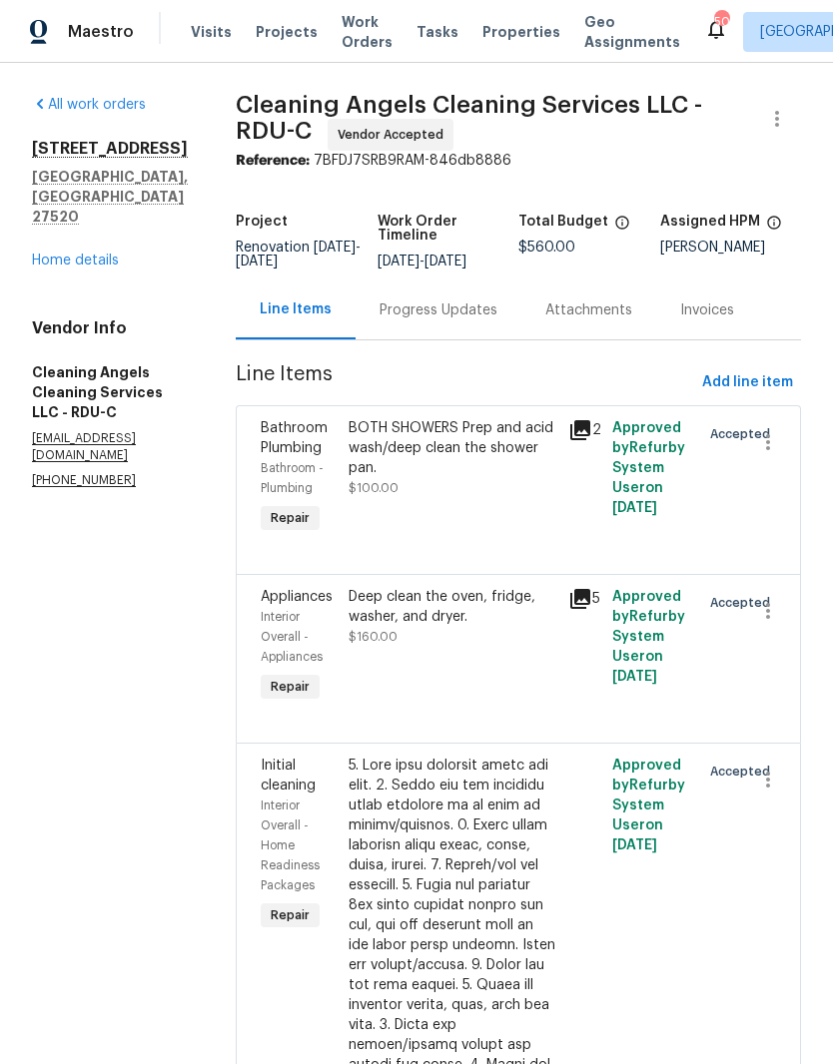
click at [430, 339] on div "Progress Updates" at bounding box center [438, 310] width 166 height 59
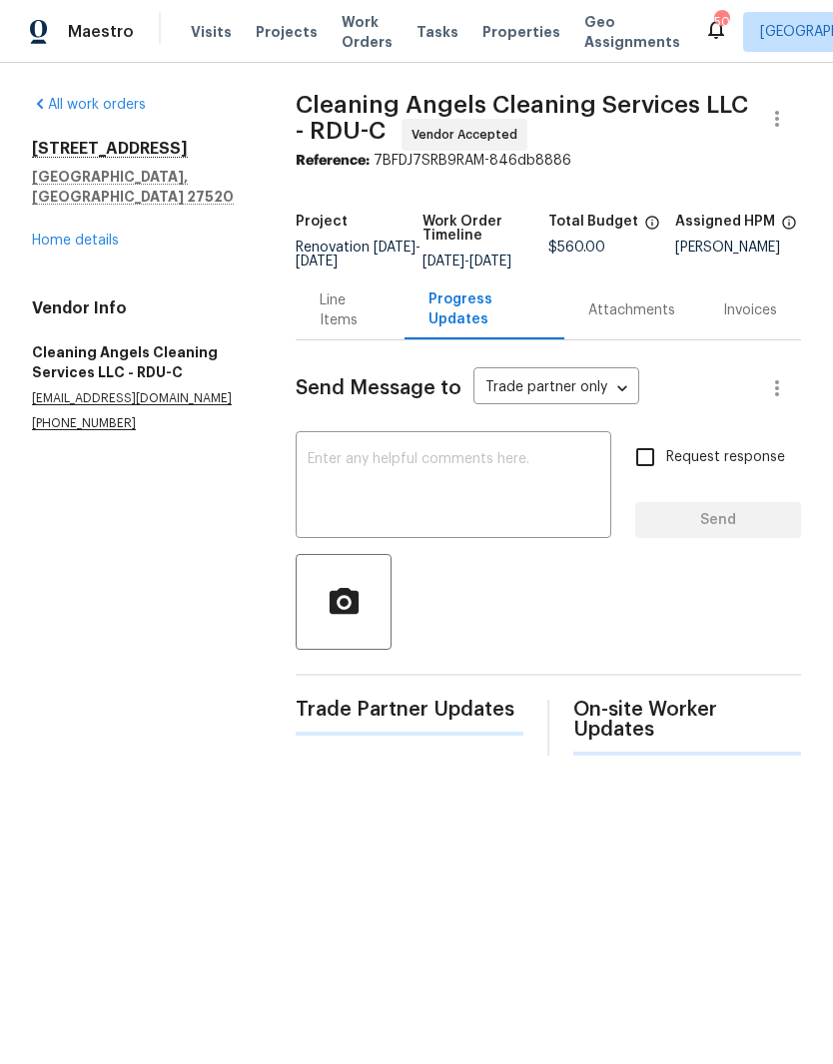
click at [349, 503] on textarea at bounding box center [454, 487] width 292 height 70
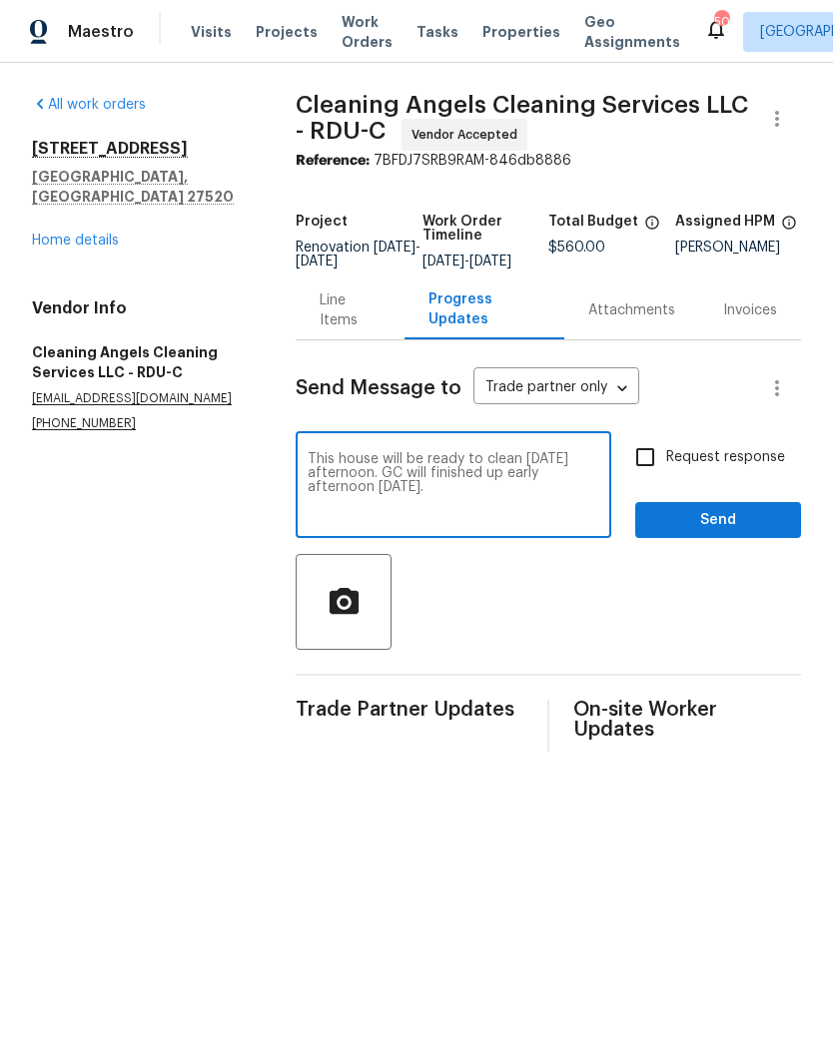
click at [592, 473] on textarea "This house will be ready to clean Saturday afternoon. GC will finished up early…" at bounding box center [454, 487] width 292 height 70
click at [528, 467] on textarea "This house will be ready to clean Saturday afternoon. GC will finished up early…" at bounding box center [454, 487] width 292 height 70
click at [561, 522] on textarea "This house will be ready to clean Saturday afternoon. GC will finished up early…" at bounding box center [454, 487] width 292 height 70
click at [594, 479] on textarea "This house will be ready to clean Saturday afternoon. GC will finished up early…" at bounding box center [454, 487] width 292 height 70
type textarea "This house will be ready to clean Saturday 9/27 in the afternoon. GC will finis…"
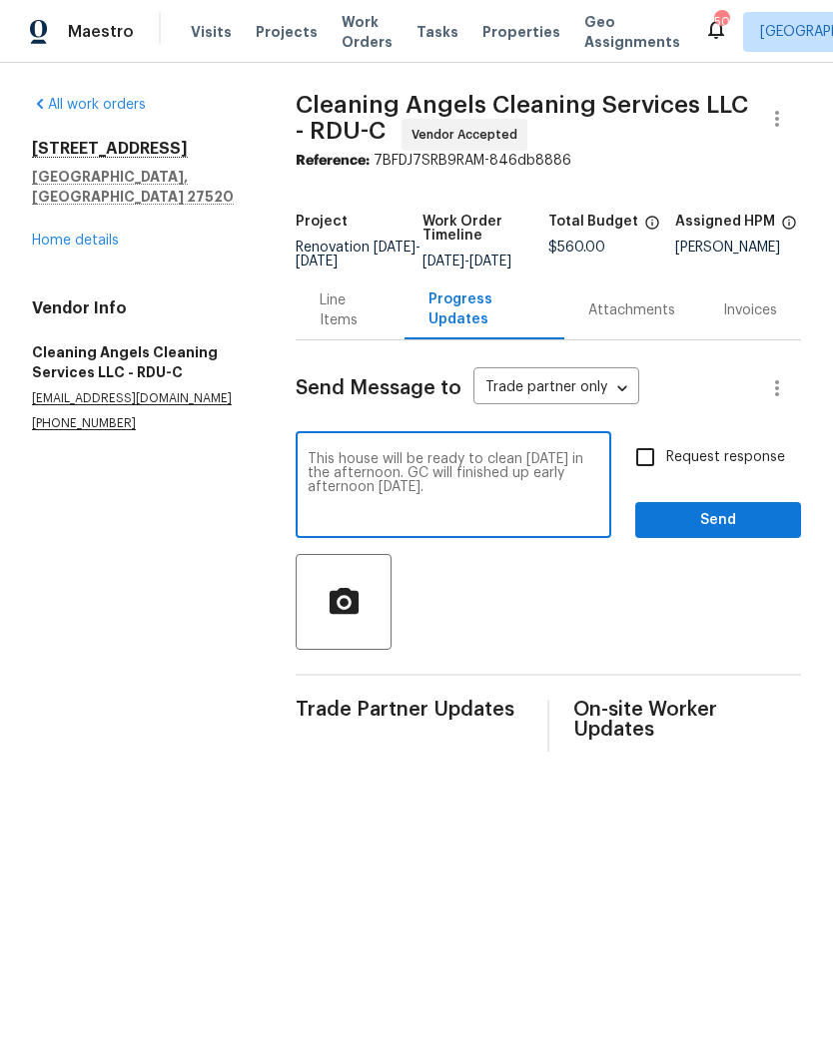
click at [659, 462] on input "Request response" at bounding box center [645, 457] width 42 height 42
checkbox input "true"
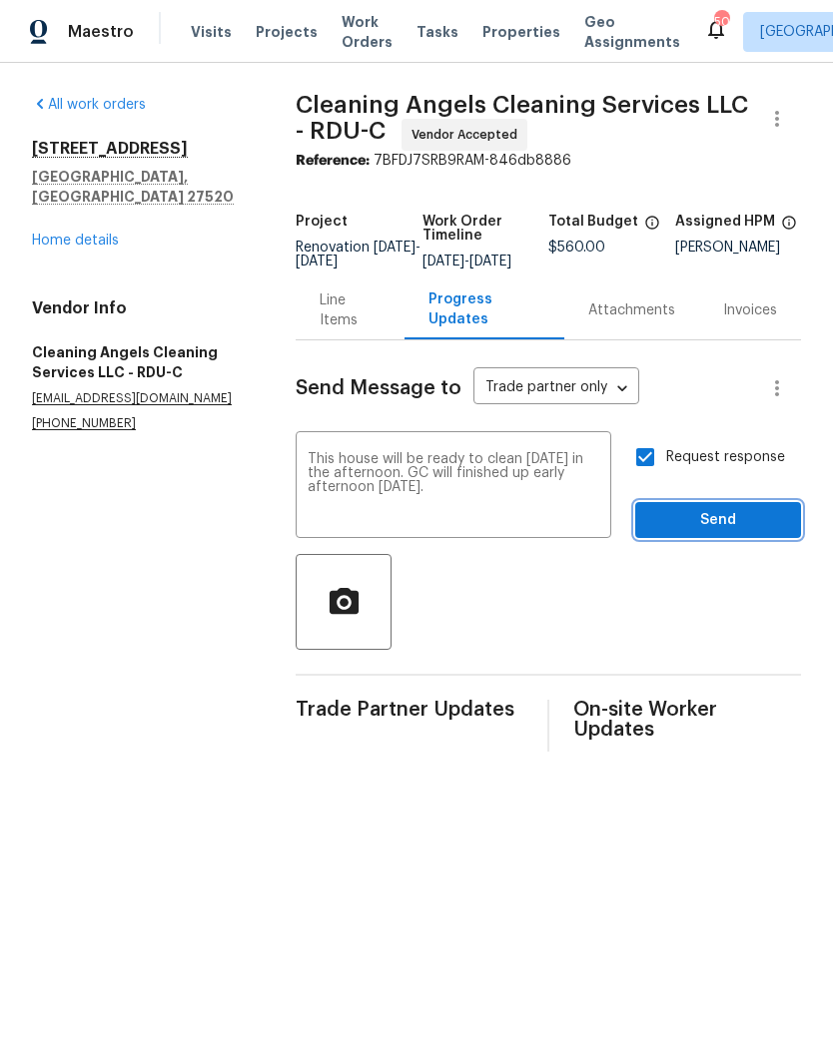
click at [752, 533] on span "Send" at bounding box center [718, 520] width 134 height 25
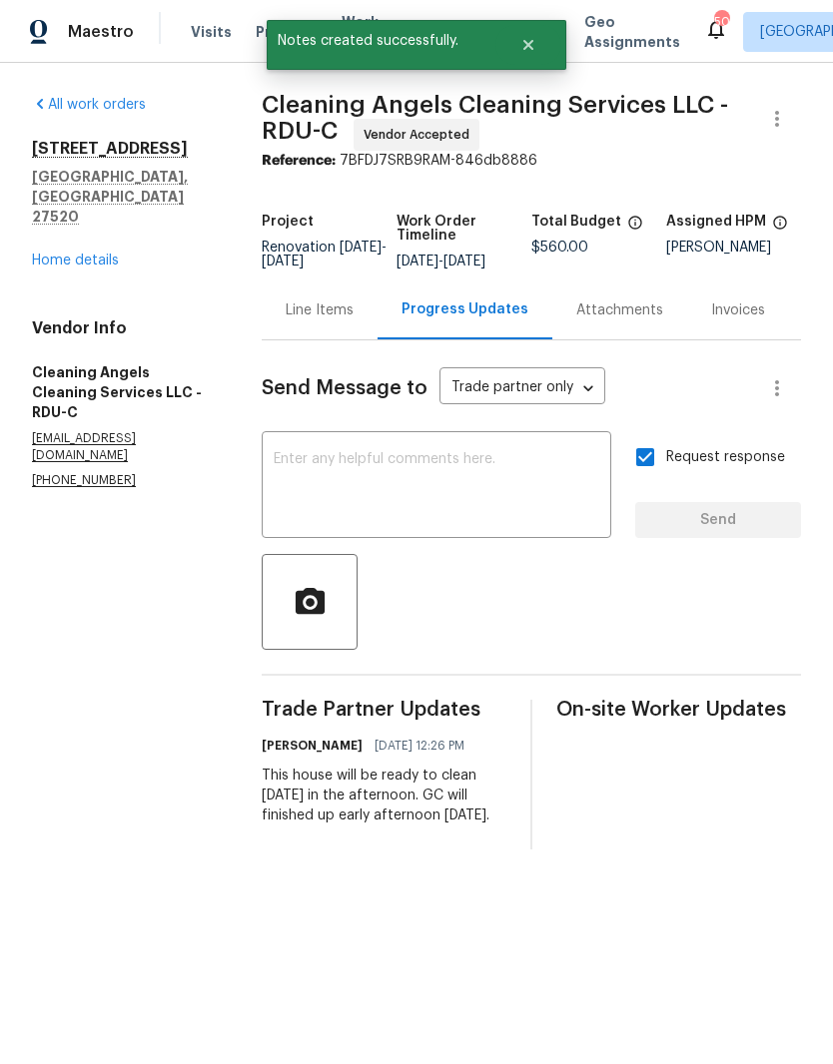
click at [69, 254] on link "Home details" at bounding box center [75, 261] width 87 height 14
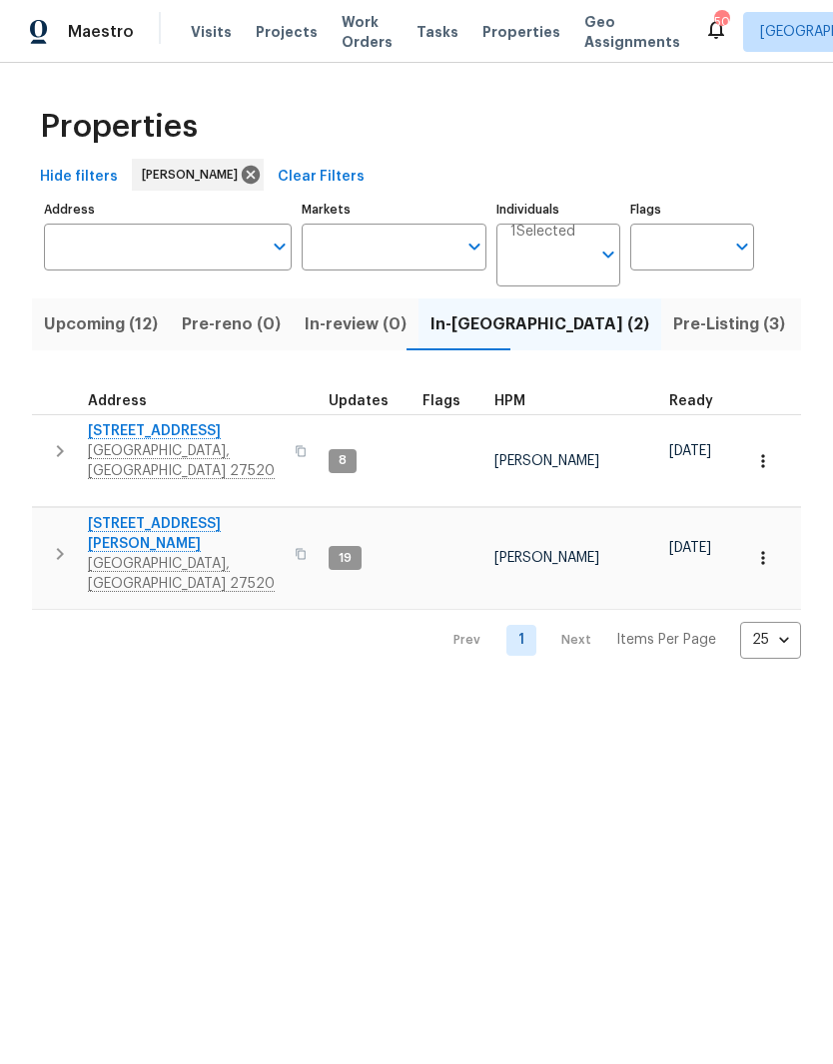
click at [116, 429] on span "416 Hunter Way" at bounding box center [185, 431] width 195 height 20
